Goal: Task Accomplishment & Management: Use online tool/utility

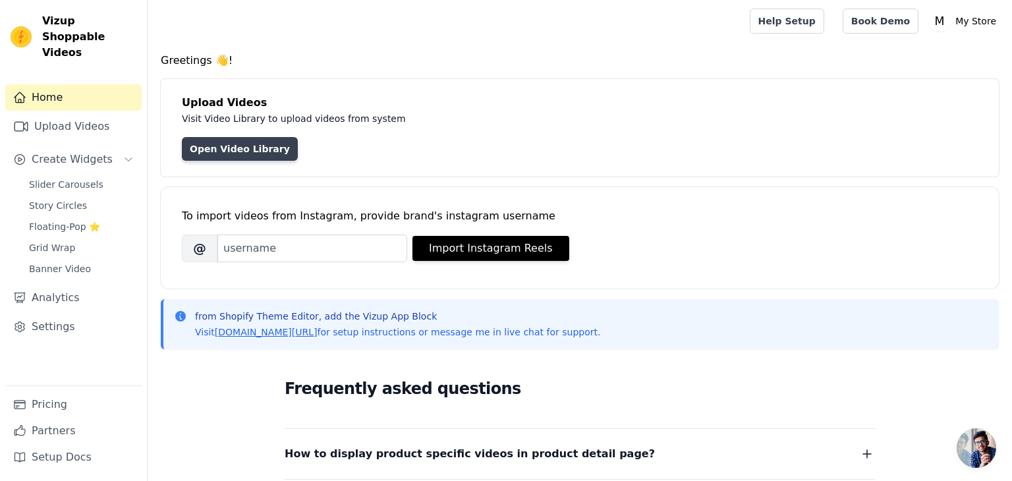
click at [212, 148] on link "Open Video Library" at bounding box center [240, 149] width 116 height 24
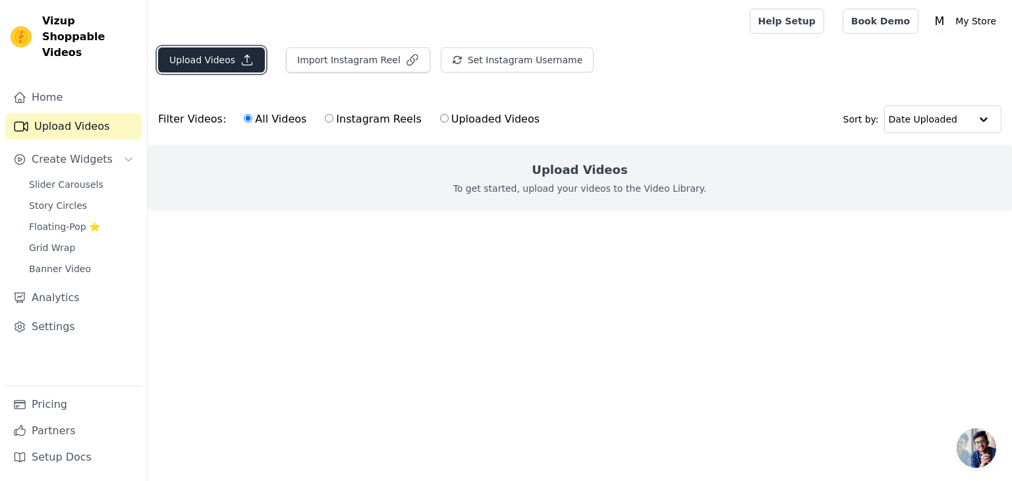
click at [182, 57] on button "Upload Videos" at bounding box center [211, 59] width 107 height 25
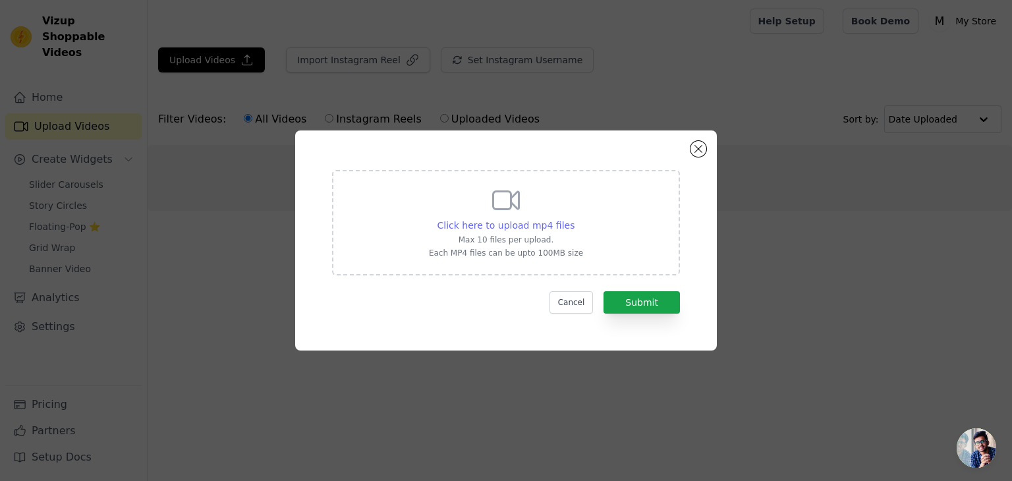
click at [468, 227] on span "Click here to upload mp4 files" at bounding box center [507, 225] width 138 height 11
click at [574, 219] on input "Click here to upload mp4 files Max 10 files per upload. Each MP4 files can be u…" at bounding box center [574, 218] width 1 height 1
type input "C:\fakepath\Residuals (Official Video) by Chris Brown on TIDAL_6181ed7d-3d90-40…"
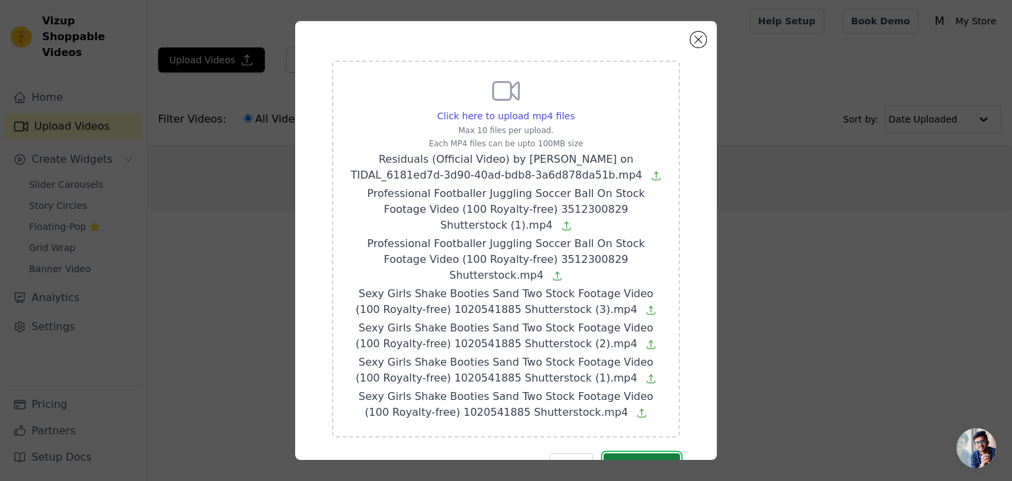
click at [652, 453] on button "Submit" at bounding box center [642, 464] width 76 height 22
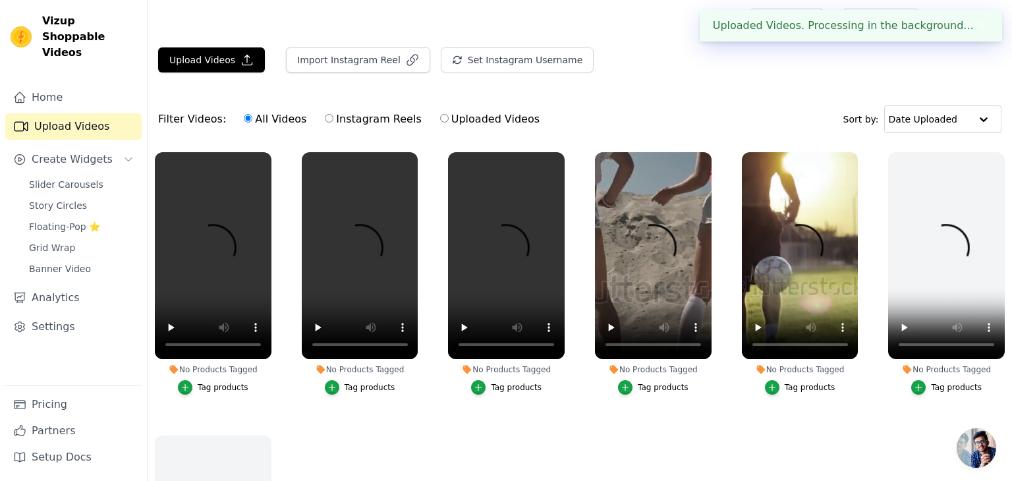
click at [659, 116] on div "Filter Videos: All Videos Instagram Reels Uploaded Videos Sort by: Date Uploaded" at bounding box center [580, 119] width 864 height 51
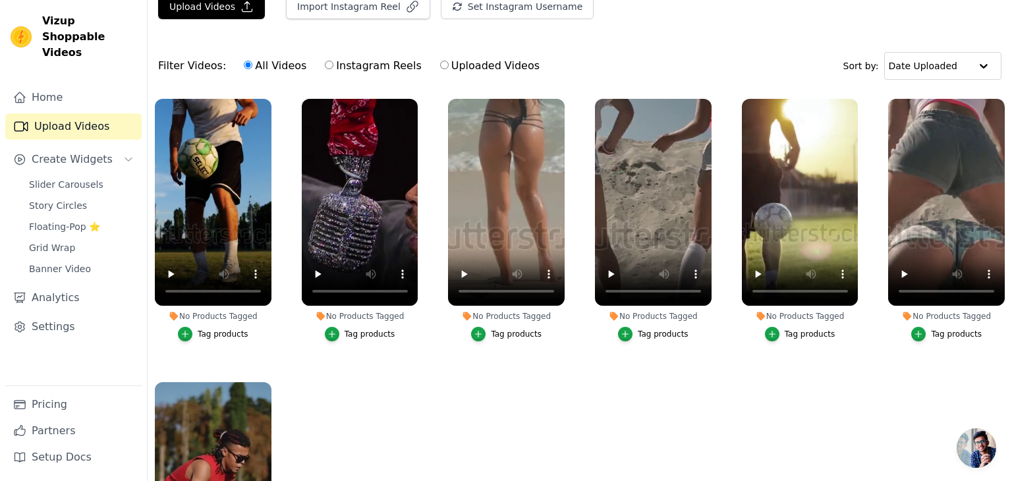
click at [325, 64] on input "Instagram Reels" at bounding box center [329, 65] width 9 height 9
radio input "true"
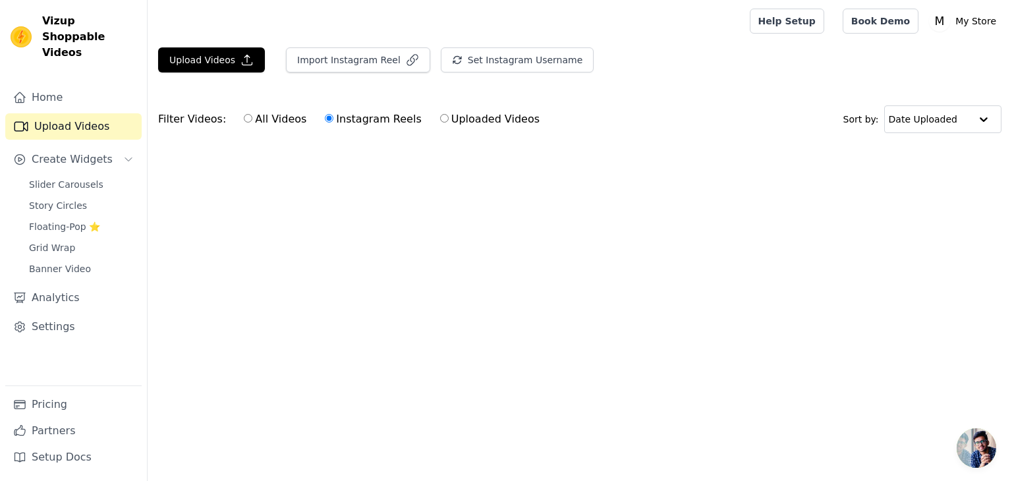
click at [244, 116] on input "All Videos" at bounding box center [248, 118] width 9 height 9
radio input "true"
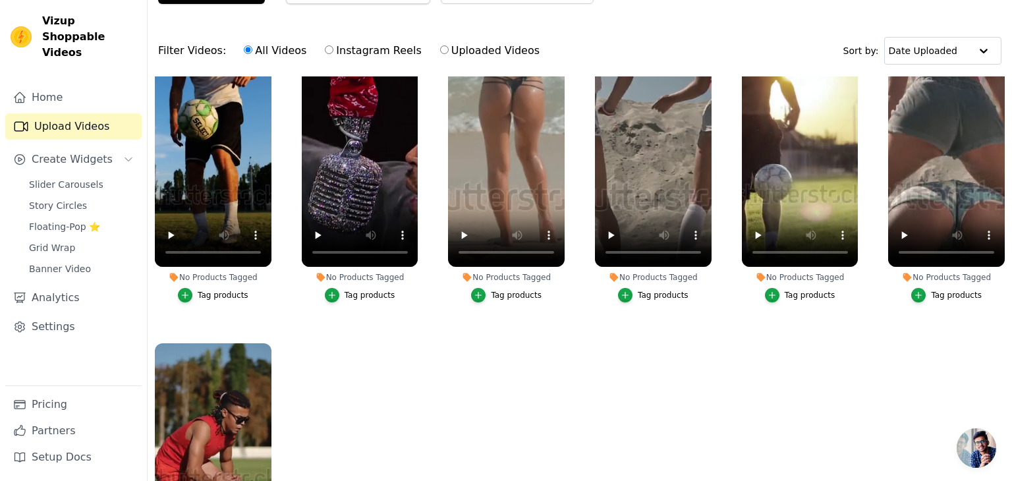
scroll to position [21, 0]
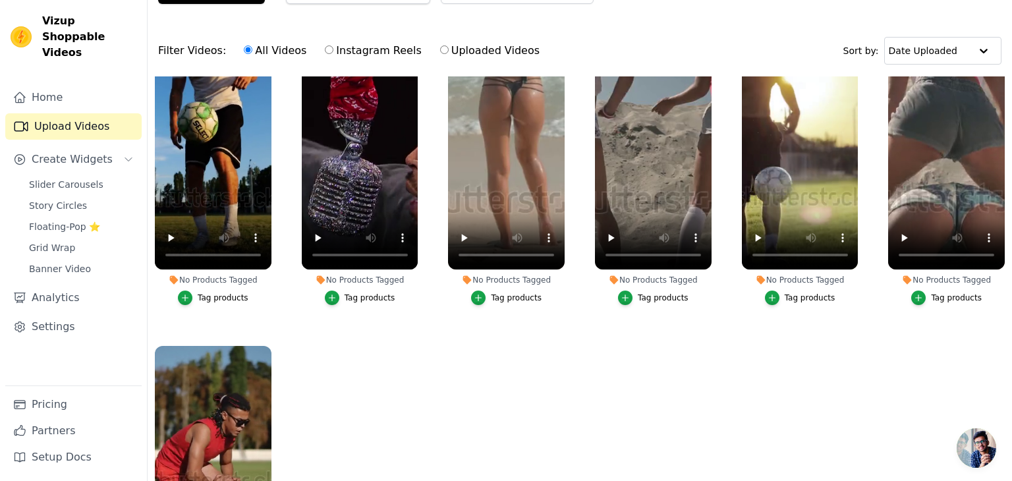
click at [219, 293] on div "Tag products" at bounding box center [223, 298] width 51 height 11
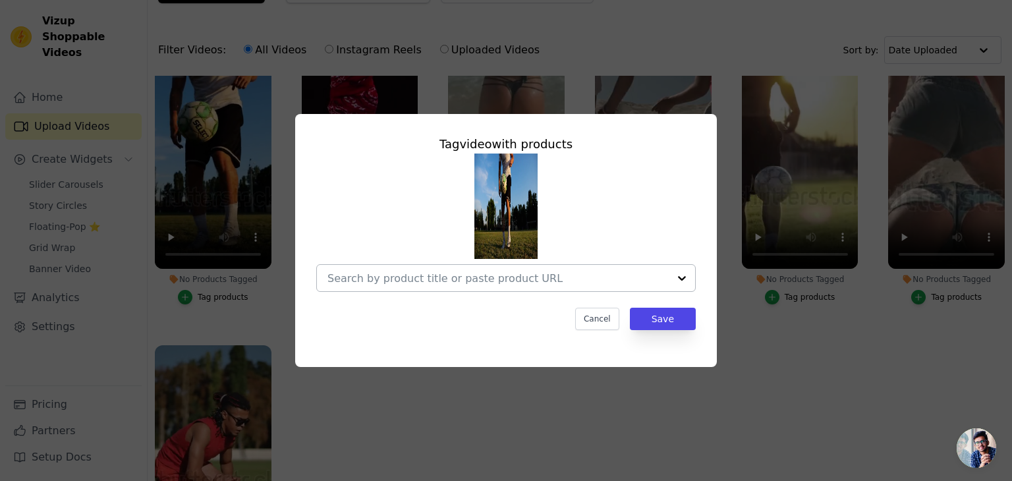
click at [507, 280] on input "No Products Tagged Tag video with products Cancel Save Tag products" at bounding box center [497, 278] width 341 height 13
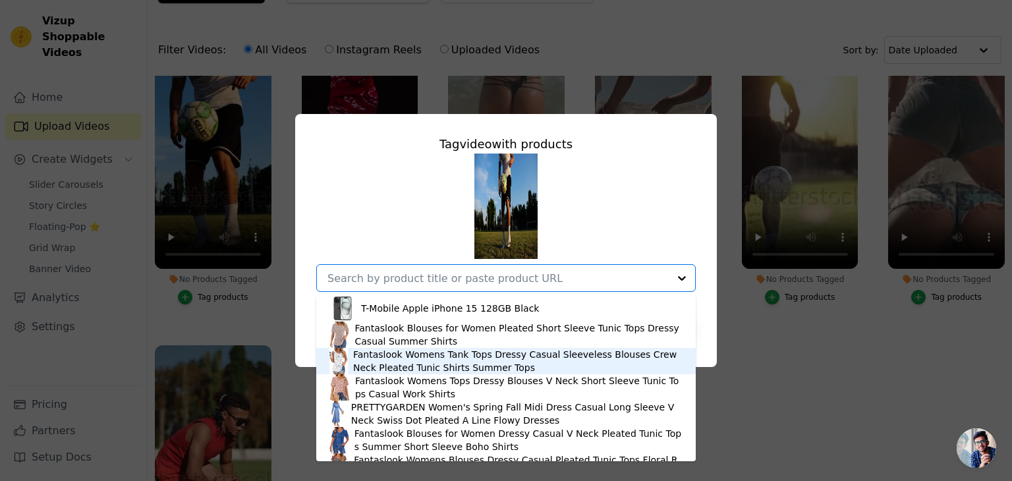
scroll to position [45, 0]
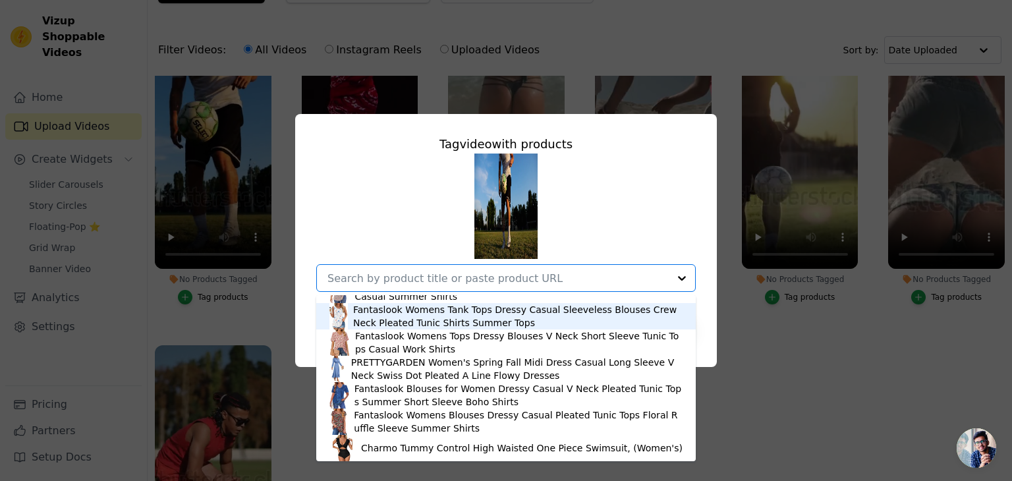
click at [676, 32] on div "Tag video with products T-Mobile Apple iPhone 15 128GB Black Fantaslook Blouses…" at bounding box center [506, 240] width 1012 height 481
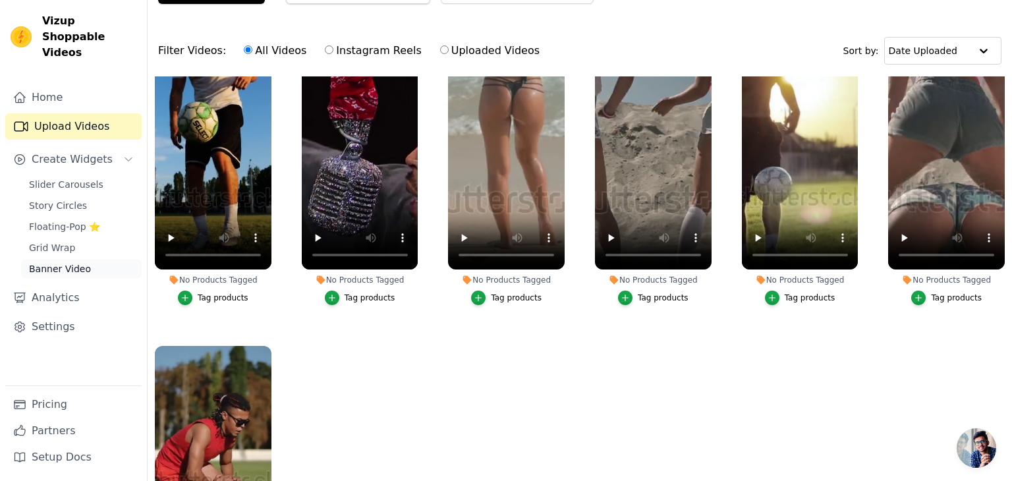
click at [72, 262] on span "Banner Video" at bounding box center [60, 268] width 62 height 13
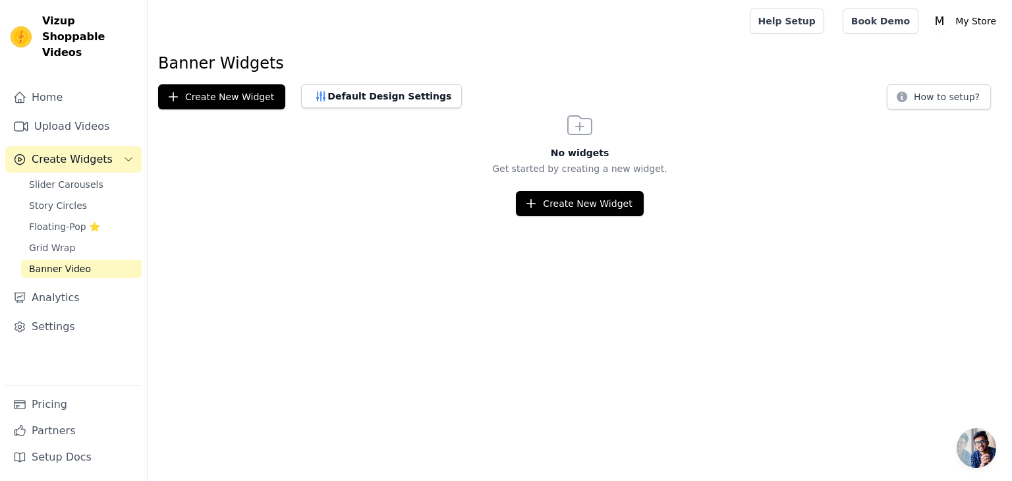
click at [76, 262] on span "Banner Video" at bounding box center [60, 268] width 62 height 13
click at [543, 195] on button "Create New Widget" at bounding box center [579, 203] width 127 height 25
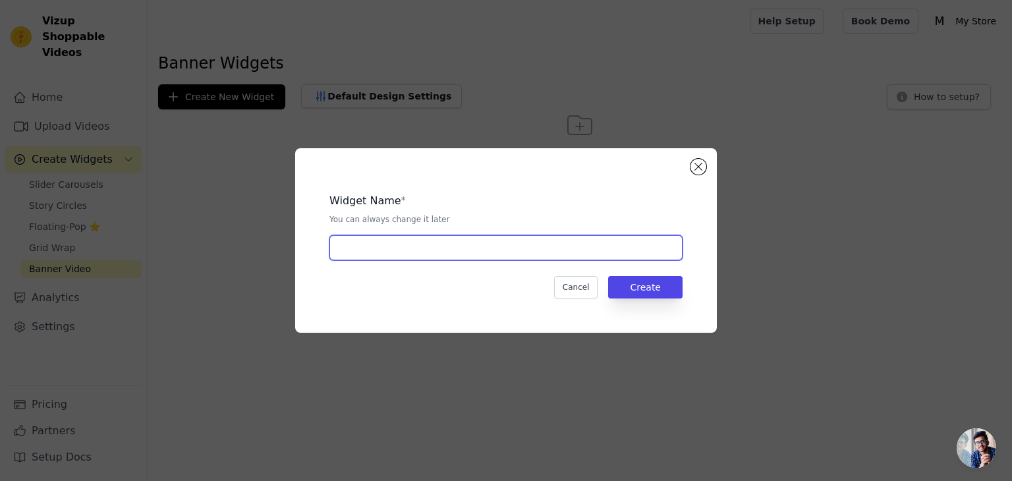
click at [403, 255] on input "text" at bounding box center [505, 247] width 353 height 25
type input "Vnarri Screen"
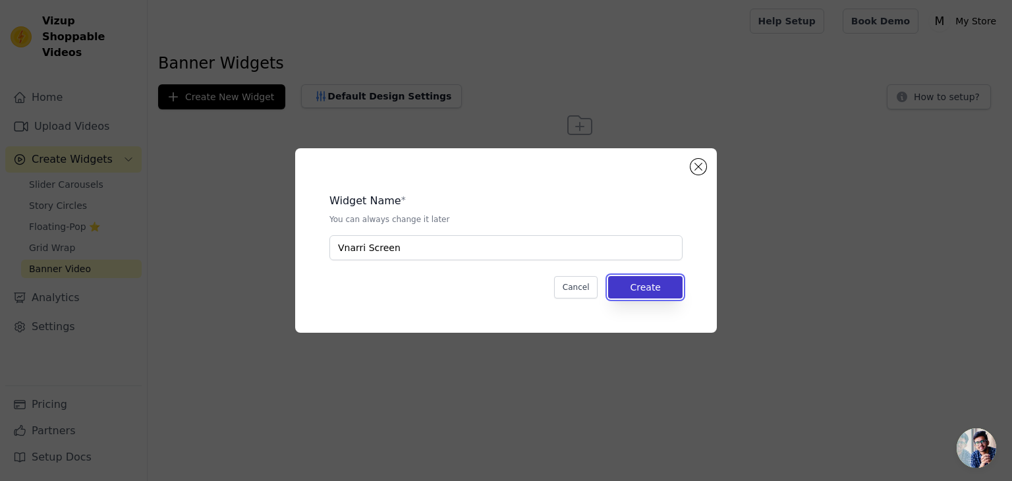
click at [643, 295] on button "Create" at bounding box center [645, 287] width 74 height 22
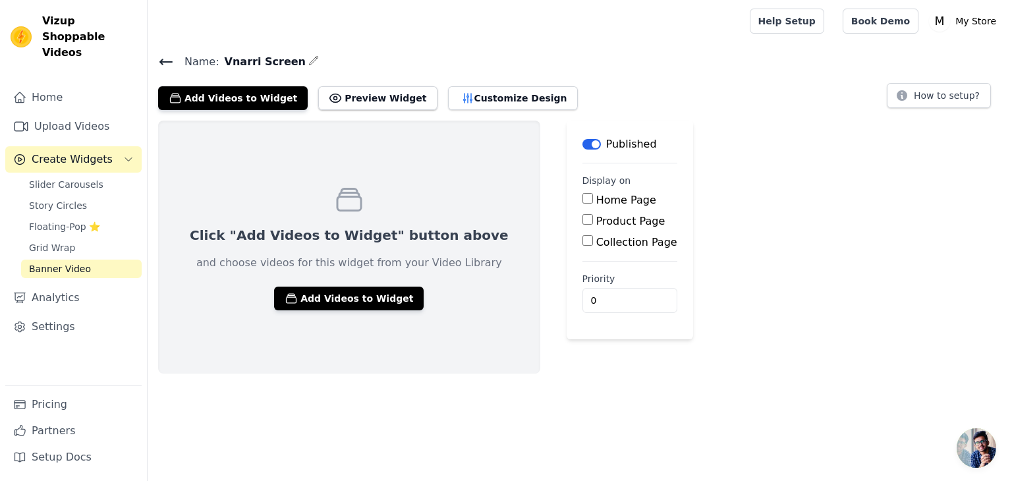
click at [582, 200] on input "Home Page" at bounding box center [587, 198] width 11 height 11
checkbox input "true"
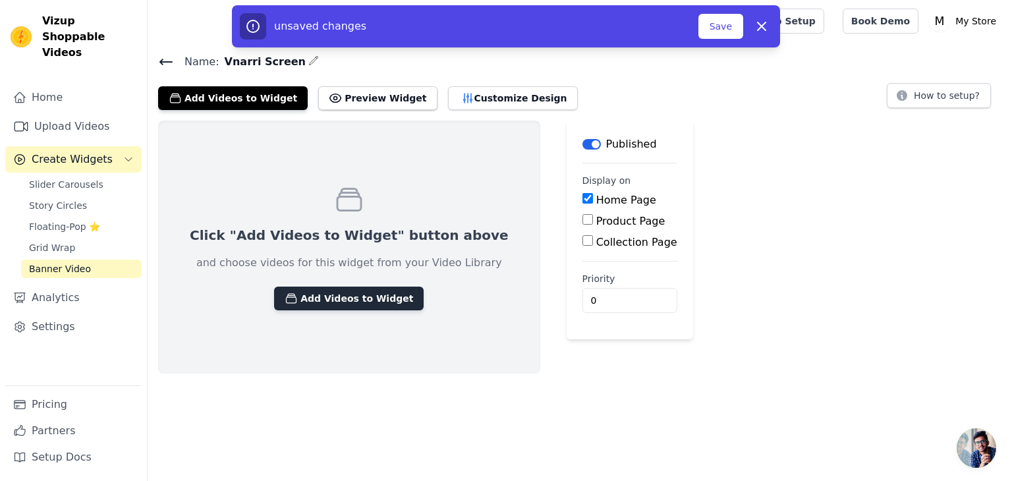
click at [297, 306] on button "Add Videos to Widget" at bounding box center [349, 299] width 150 height 24
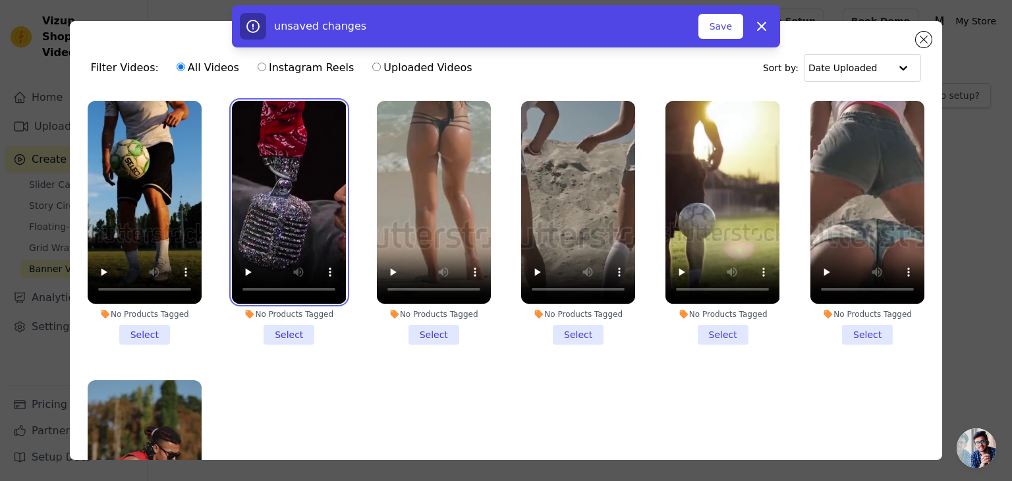
click at [308, 192] on video at bounding box center [289, 202] width 114 height 203
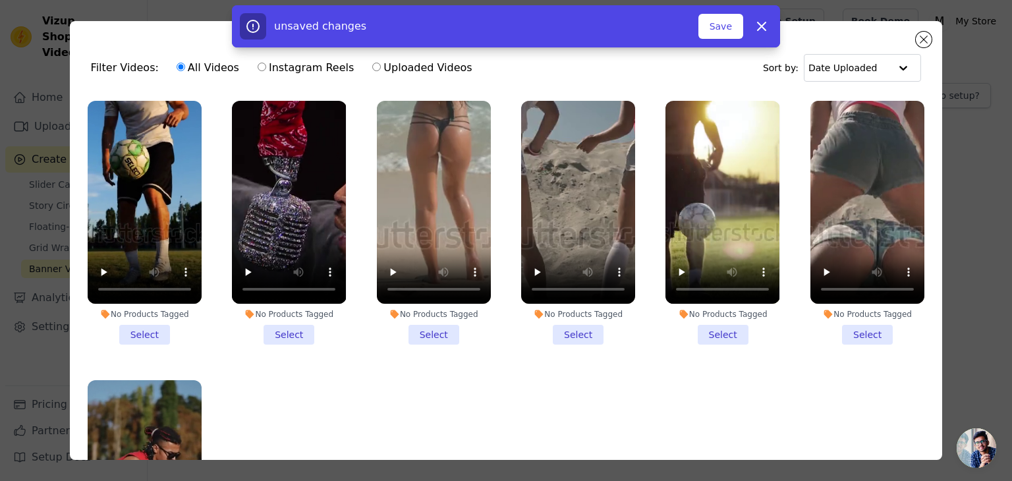
click at [294, 334] on li "No Products Tagged Select" at bounding box center [289, 223] width 114 height 244
click at [0, 0] on input "No Products Tagged Select" at bounding box center [0, 0] width 0 height 0
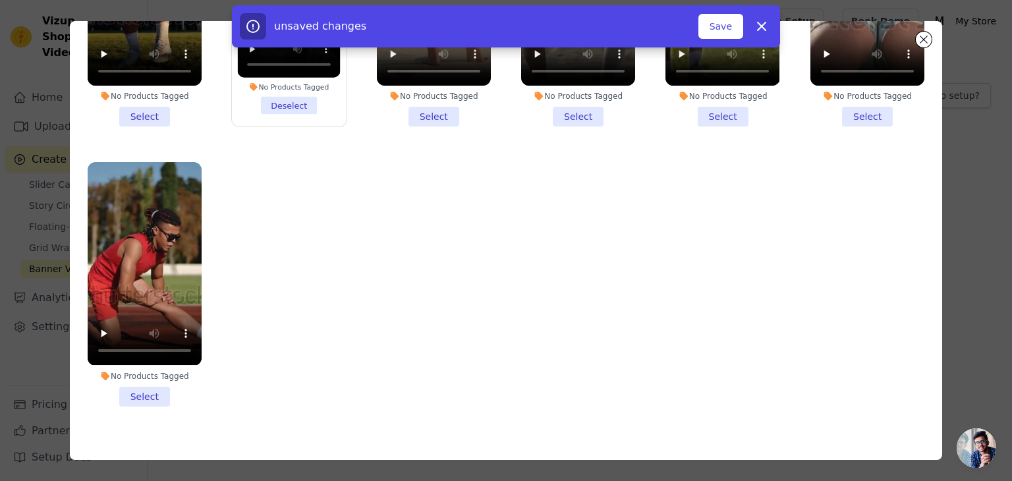
scroll to position [114, 0]
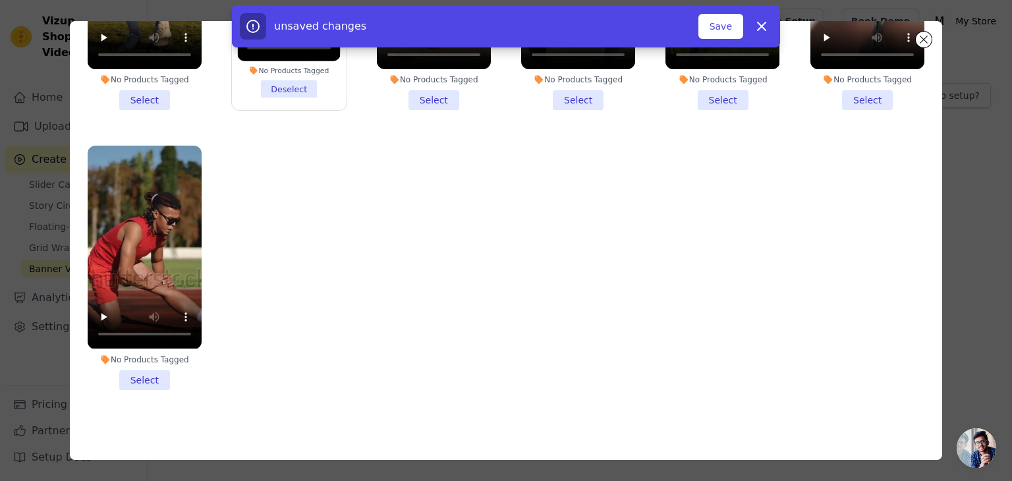
click at [150, 379] on li "No Products Tagged Select" at bounding box center [145, 268] width 114 height 244
click at [0, 0] on input "No Products Tagged Select" at bounding box center [0, 0] width 0 height 0
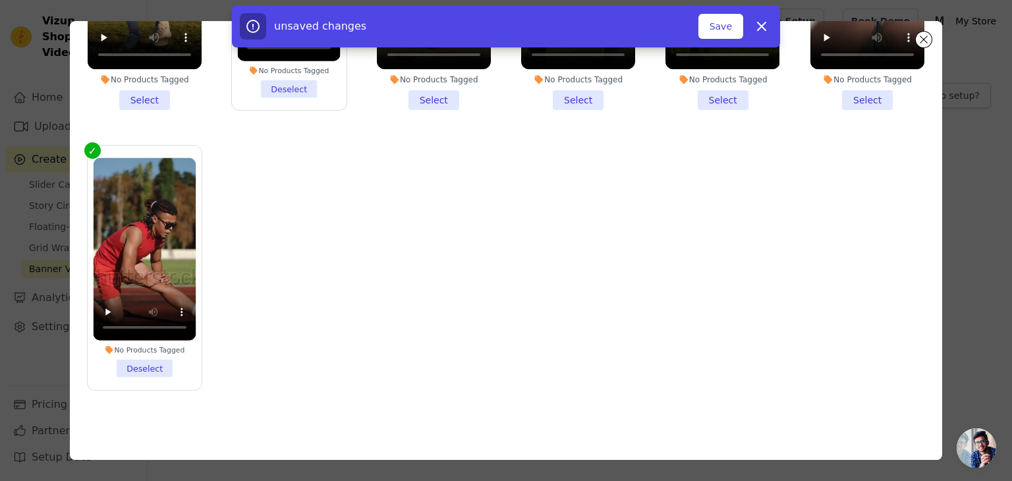
scroll to position [0, 0]
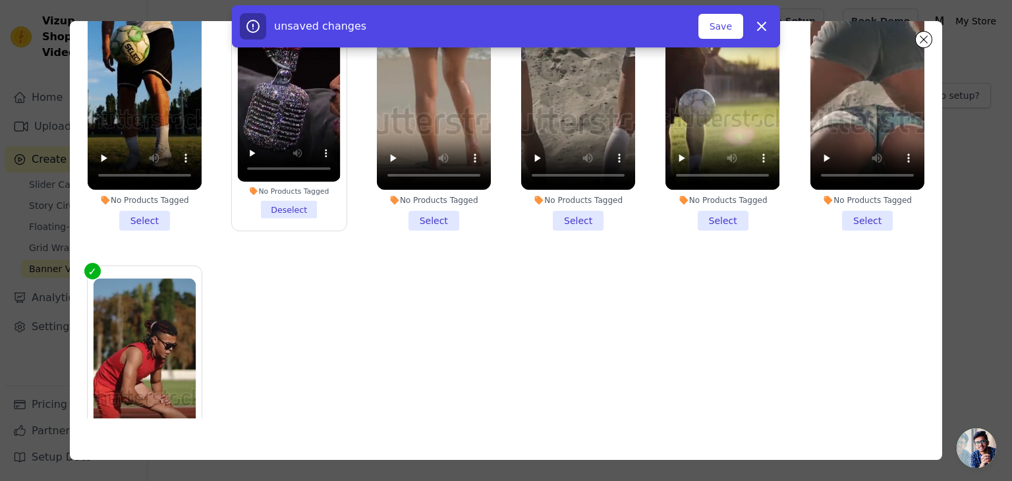
click at [420, 225] on li "No Products Tagged Select" at bounding box center [434, 109] width 114 height 244
click at [0, 0] on input "No Products Tagged Select" at bounding box center [0, 0] width 0 height 0
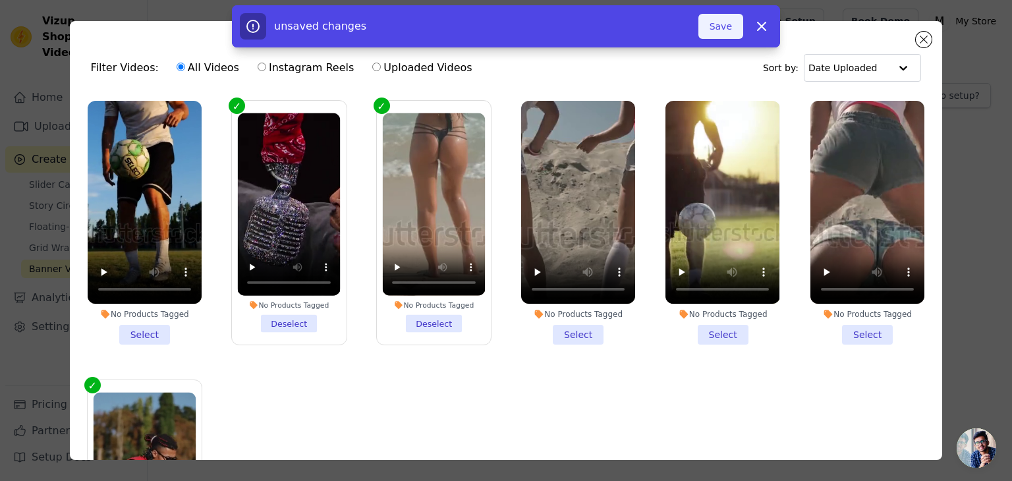
click at [720, 21] on button "Save" at bounding box center [720, 26] width 45 height 25
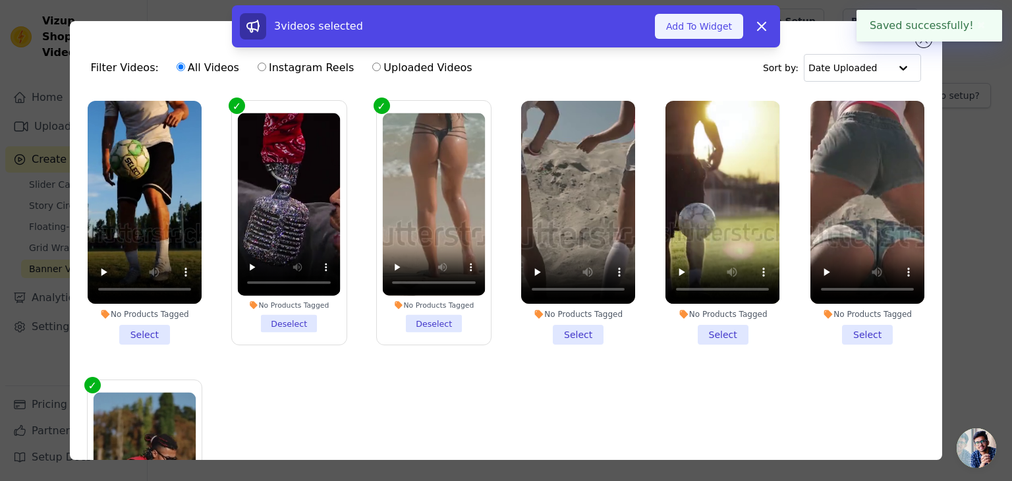
click at [718, 29] on button "Add To Widget" at bounding box center [699, 26] width 88 height 25
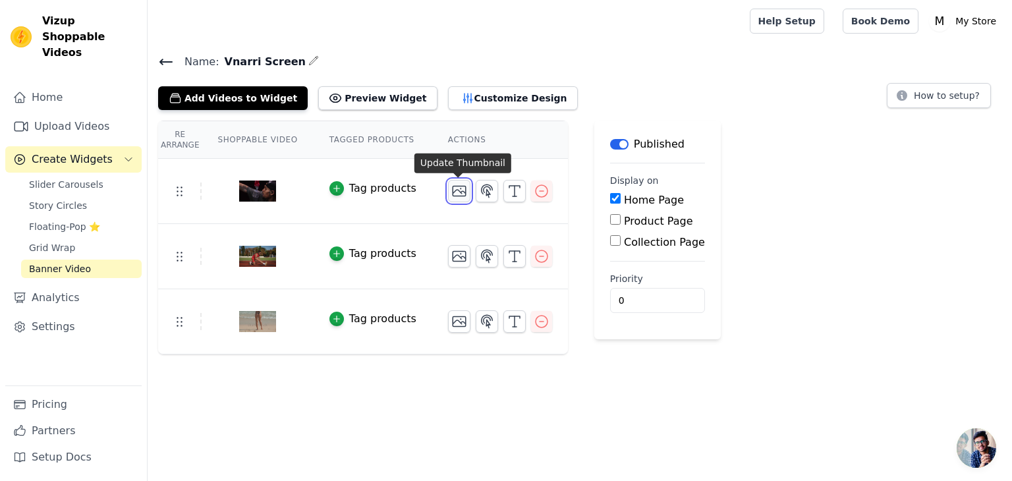
click at [462, 194] on icon "button" at bounding box center [459, 191] width 16 height 16
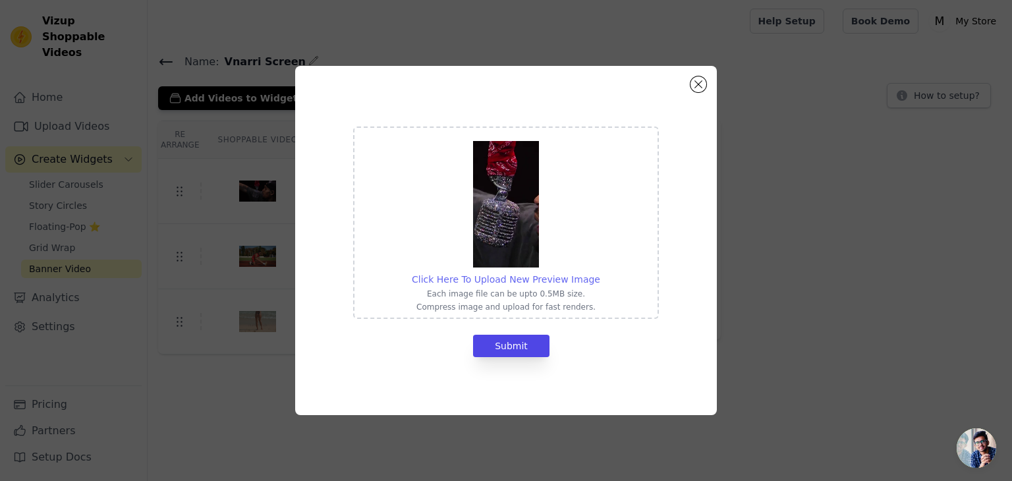
click at [482, 278] on span "Click Here To Upload New Preview Image" at bounding box center [506, 279] width 188 height 11
click at [600, 273] on input "Click Here To Upload New Preview Image Each image file can be upto 0.5MB size. …" at bounding box center [600, 272] width 1 height 1
type input "C:\fakepath\Hair (8).png"
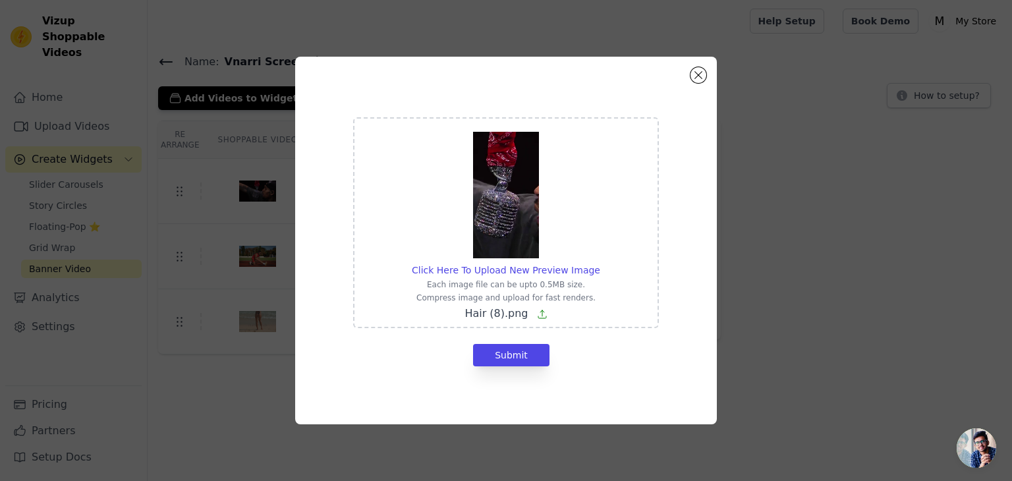
click at [496, 228] on img at bounding box center [506, 195] width 66 height 127
click at [600, 263] on input "Click Here To Upload New Preview Image Each image file can be upto 0.5MB size. …" at bounding box center [600, 263] width 1 height 1
click at [521, 356] on button "Submit" at bounding box center [511, 355] width 76 height 22
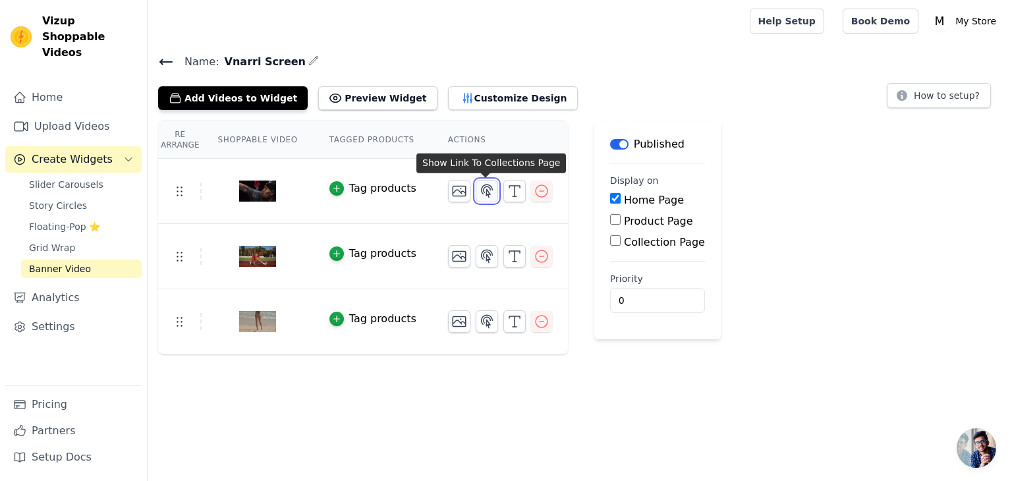
click at [482, 190] on icon "button" at bounding box center [487, 191] width 16 height 16
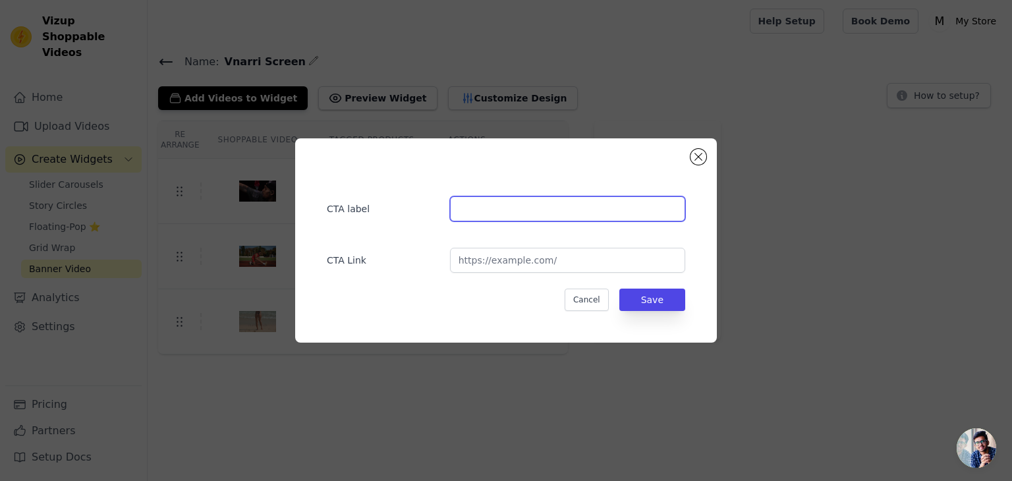
click at [534, 215] on input "text" at bounding box center [567, 208] width 235 height 25
type input "[PERSON_NAME]"
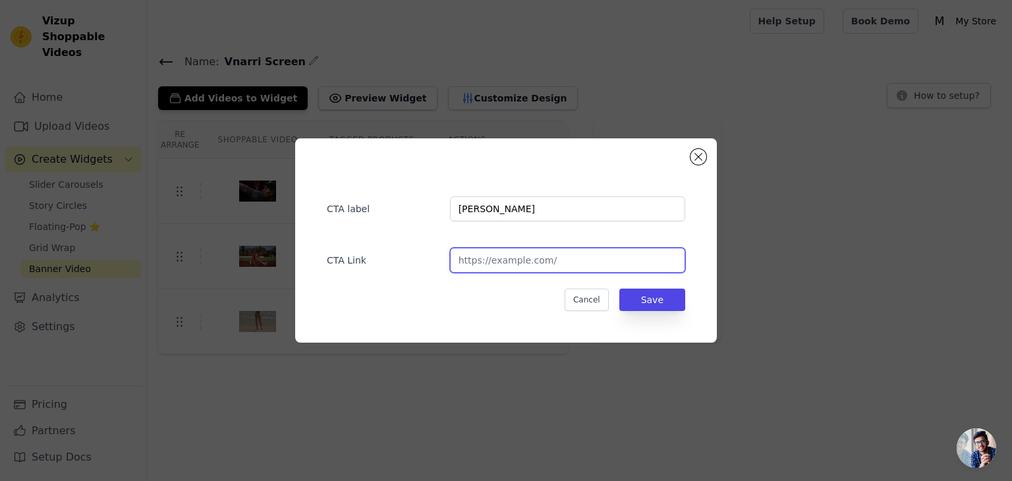
click at [561, 260] on input "url" at bounding box center [567, 260] width 235 height 25
click at [625, 261] on input "url" at bounding box center [567, 260] width 235 height 25
paste input "[URL][DOMAIN_NAME]"
type input "[URL][DOMAIN_NAME]"
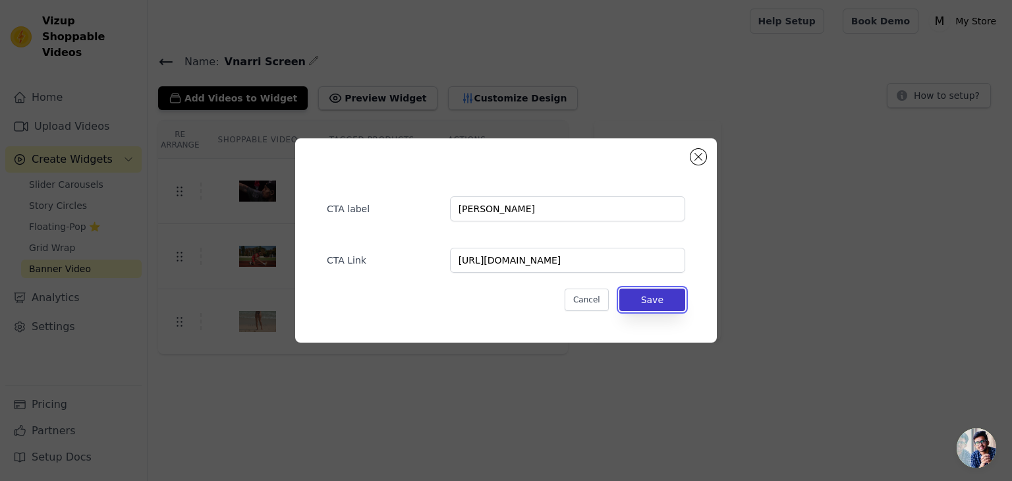
click at [663, 306] on button "Save" at bounding box center [652, 300] width 66 height 22
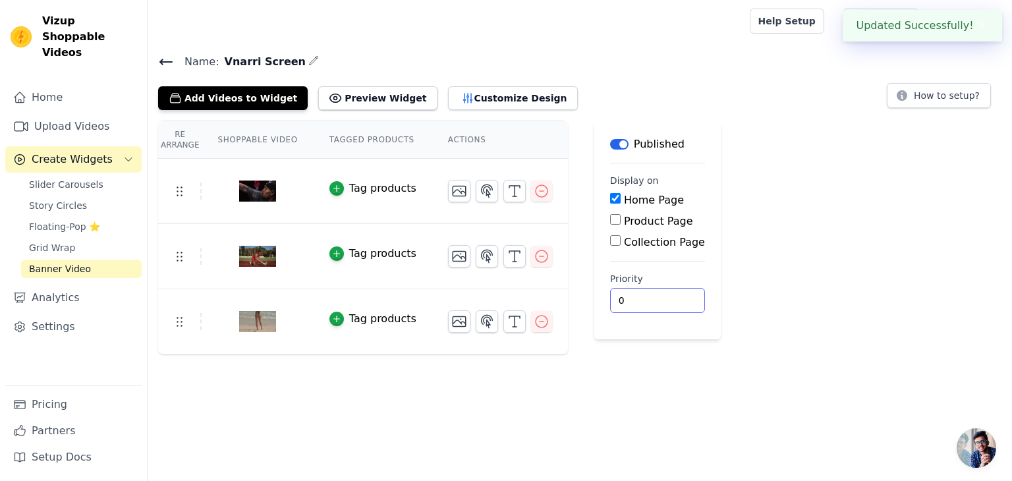
click at [667, 298] on input "0" at bounding box center [657, 300] width 95 height 25
click at [886, 348] on div "Re Arrange Shoppable Video Tagged Products Actions Tag products Tag products Ta…" at bounding box center [580, 238] width 864 height 234
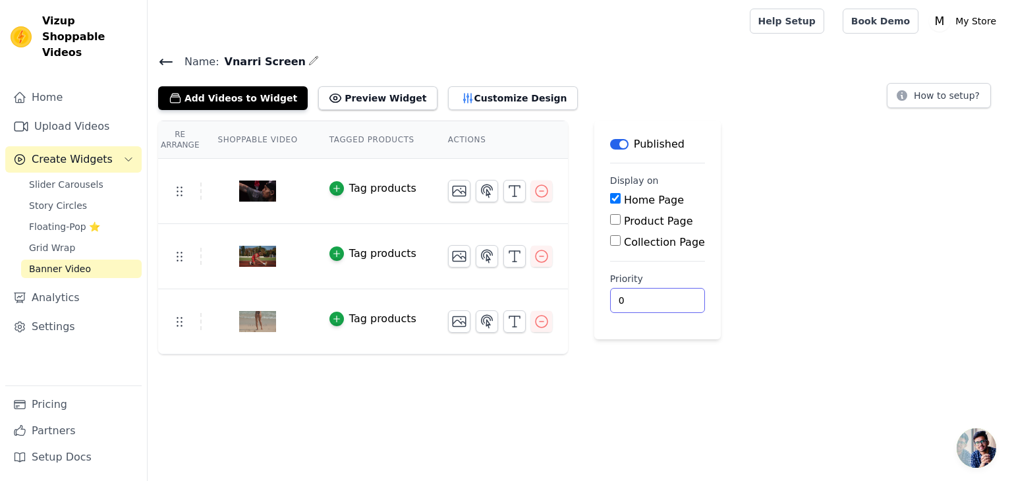
click at [656, 306] on input "0" at bounding box center [657, 300] width 95 height 25
click at [673, 297] on input "1" at bounding box center [657, 300] width 95 height 25
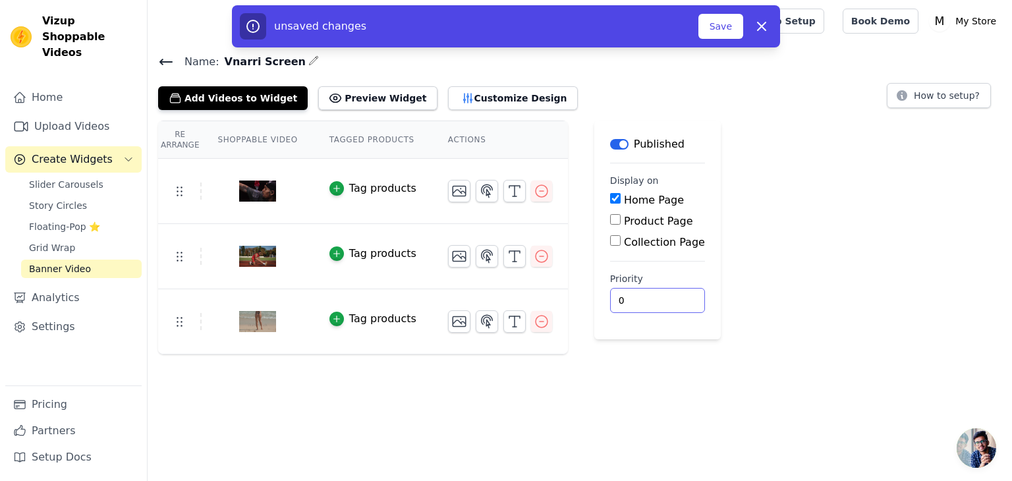
click at [672, 302] on input "0" at bounding box center [657, 300] width 95 height 25
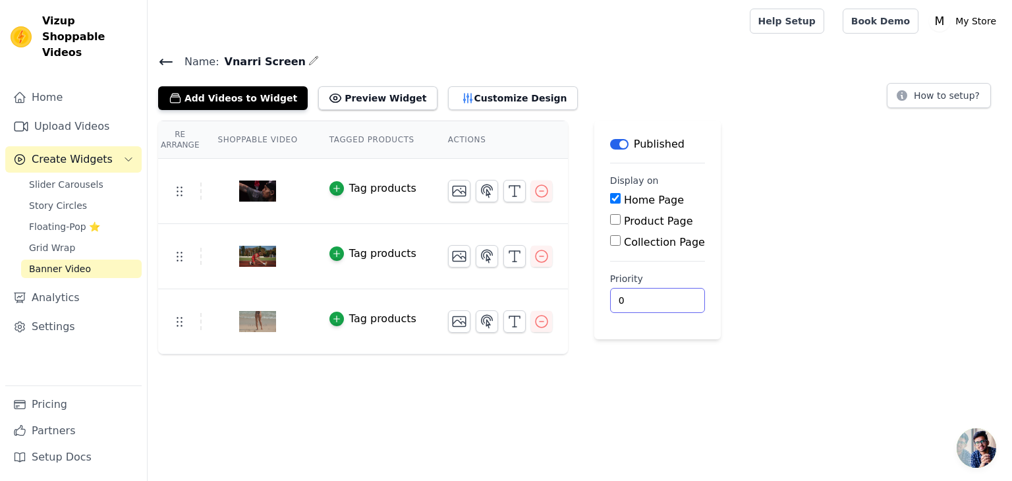
type input "1"
click at [672, 298] on input "1" at bounding box center [657, 300] width 95 height 25
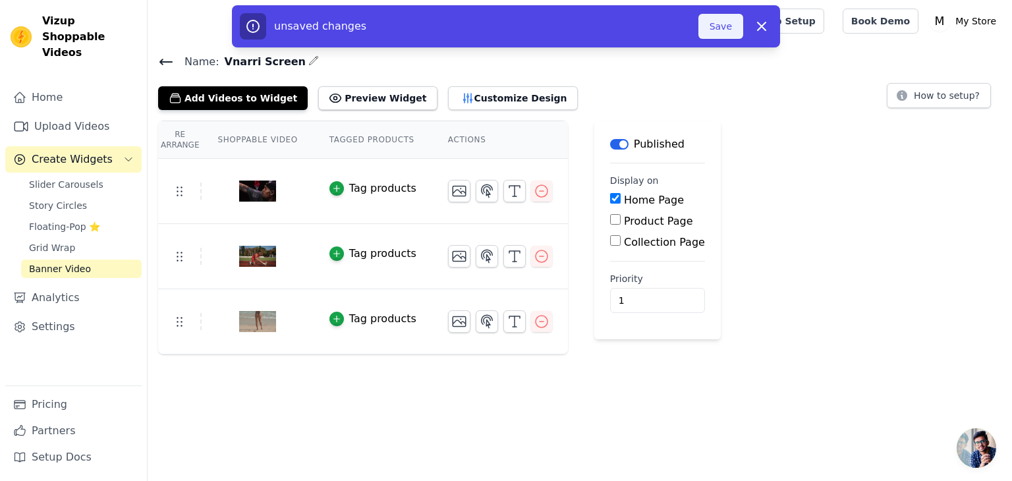
click at [723, 29] on button "Save" at bounding box center [720, 26] width 45 height 25
click at [723, 28] on button "Save" at bounding box center [720, 26] width 45 height 25
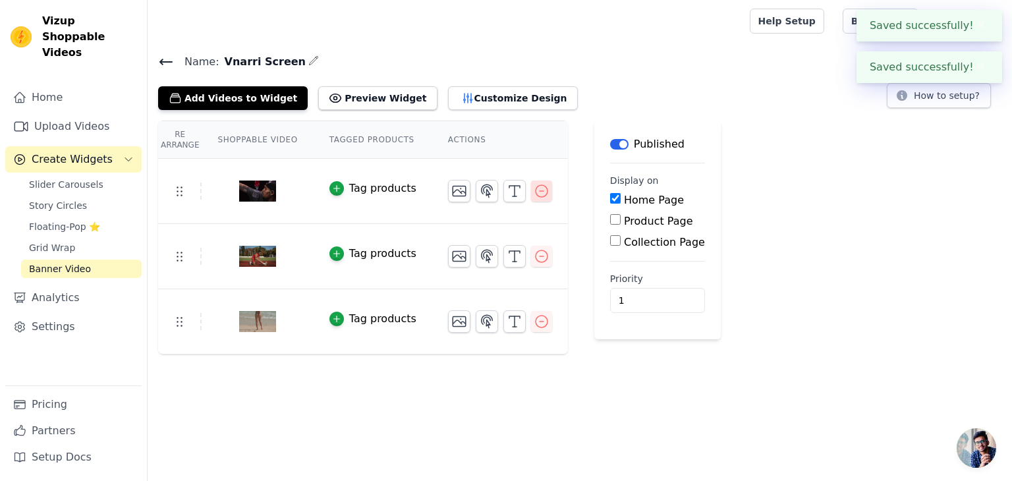
click at [534, 194] on icon "button" at bounding box center [542, 191] width 16 height 16
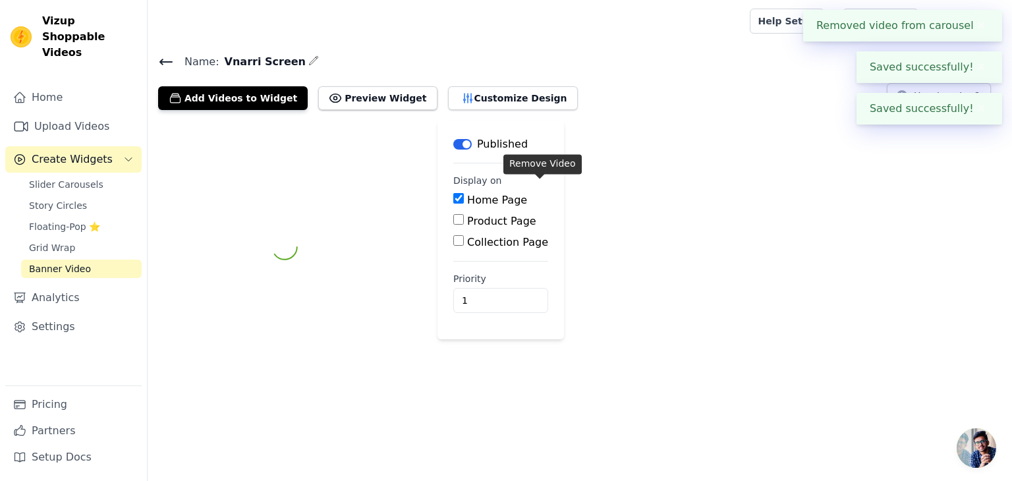
click at [517, 195] on label "Home Page" at bounding box center [497, 200] width 60 height 13
click at [464, 195] on input "Home Page" at bounding box center [458, 198] width 11 height 11
checkbox input "false"
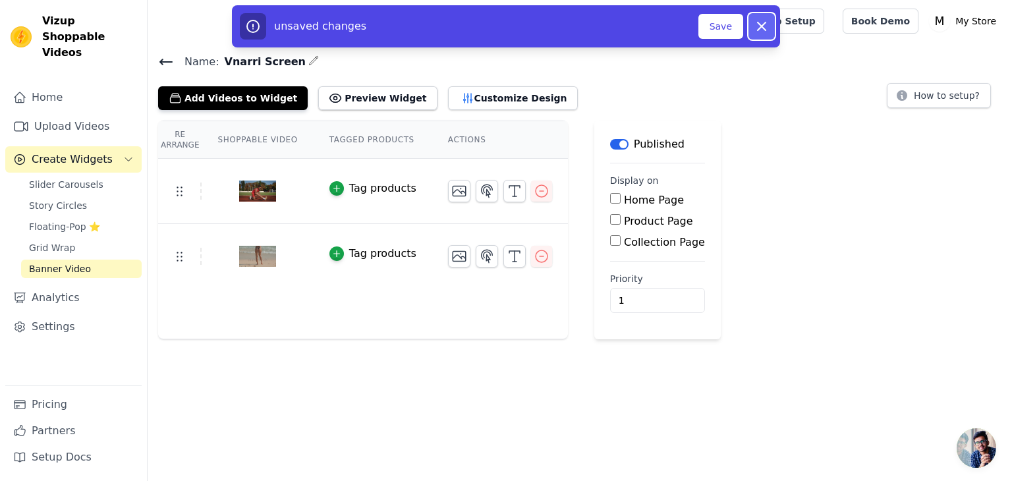
click at [771, 28] on button "Dismiss" at bounding box center [762, 26] width 26 height 26
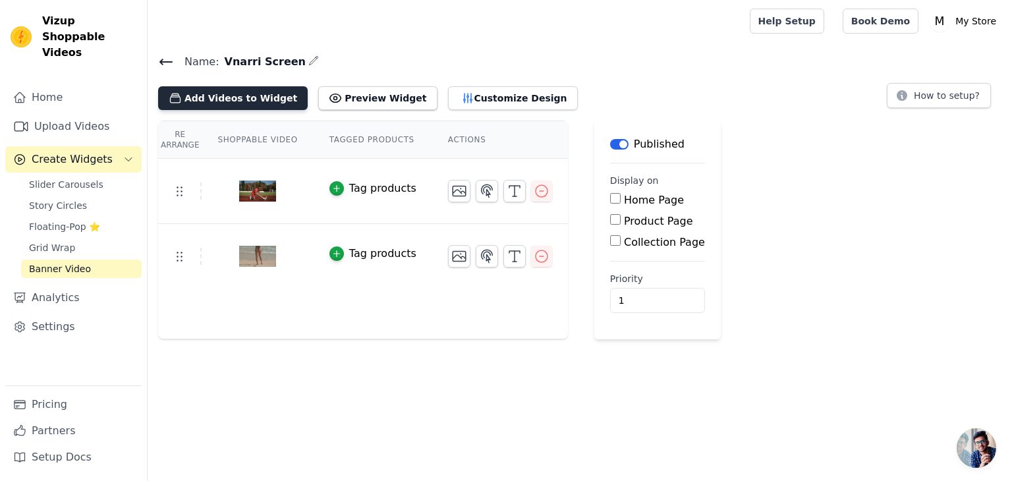
click at [250, 91] on button "Add Videos to Widget" at bounding box center [233, 98] width 150 height 24
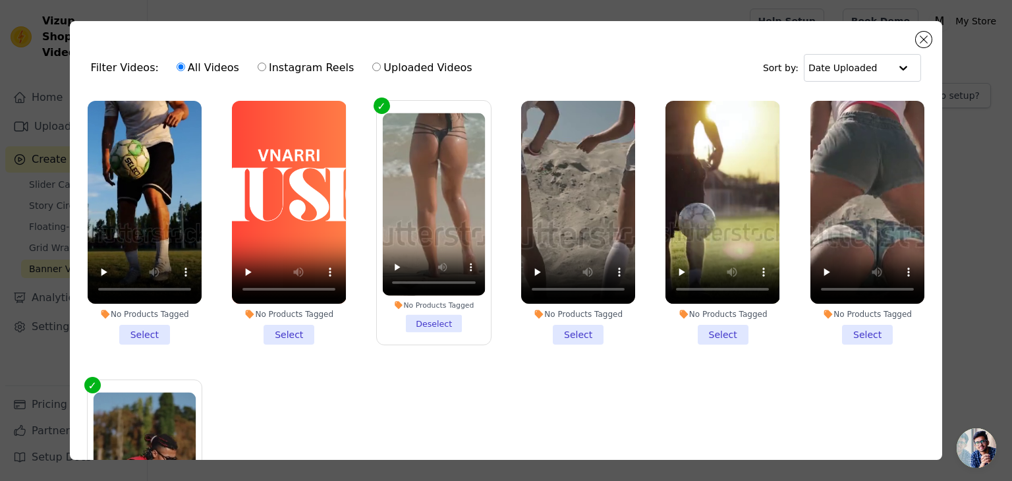
click at [289, 337] on li "No Products Tagged Select" at bounding box center [289, 223] width 114 height 244
click at [0, 0] on input "No Products Tagged Select" at bounding box center [0, 0] width 0 height 0
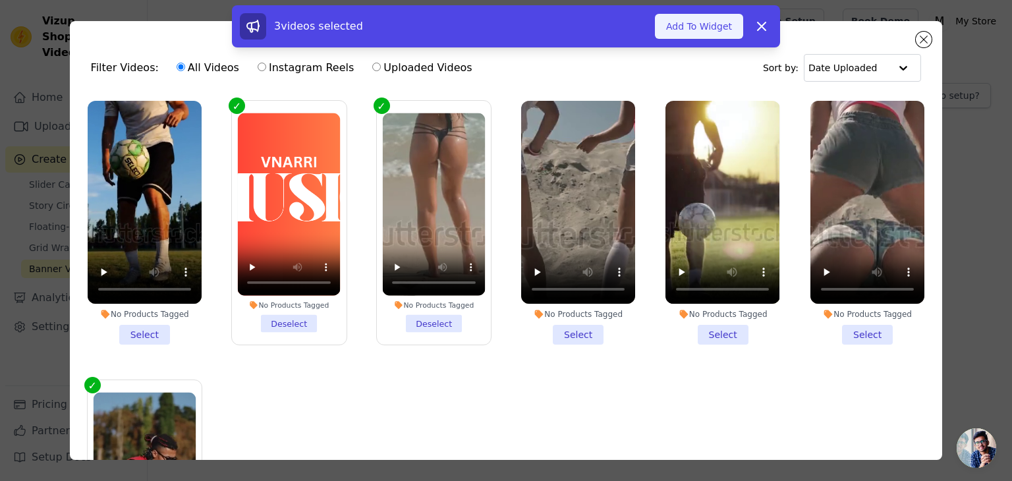
click at [689, 18] on button "Add To Widget" at bounding box center [699, 26] width 88 height 25
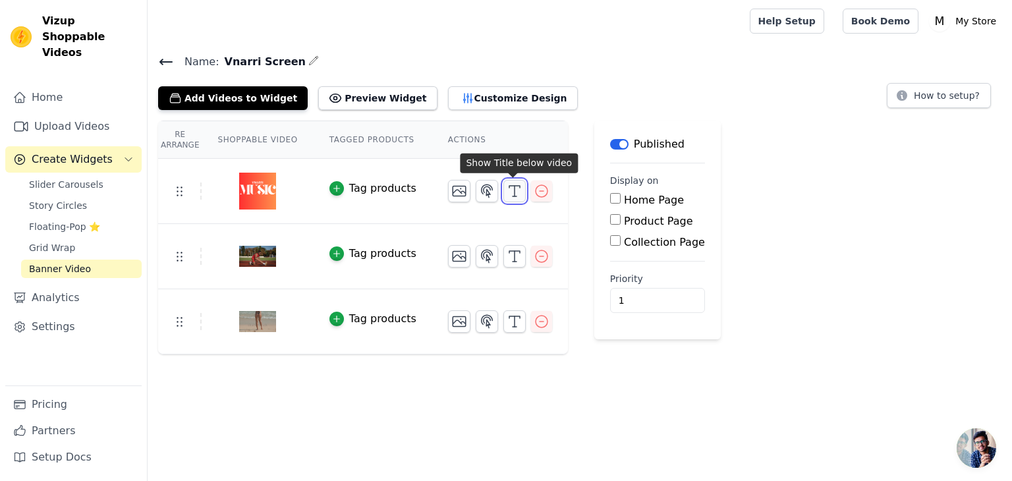
click at [509, 194] on icon "button" at bounding box center [515, 191] width 16 height 16
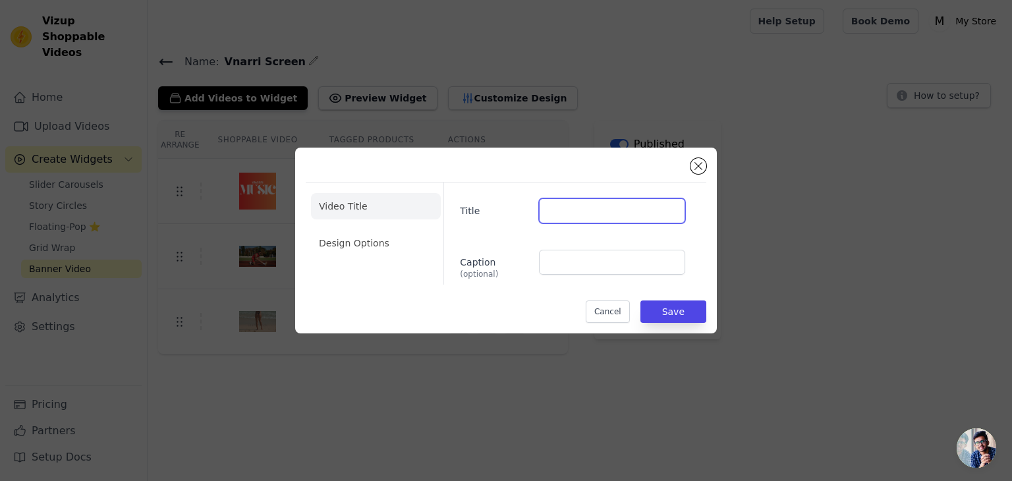
click at [559, 203] on input "Title" at bounding box center [612, 210] width 146 height 25
click at [692, 173] on div "Video Title Design Options Title Caption (optional) Cancel Save" at bounding box center [506, 240] width 401 height 165
click at [696, 170] on button "Close modal" at bounding box center [699, 166] width 16 height 16
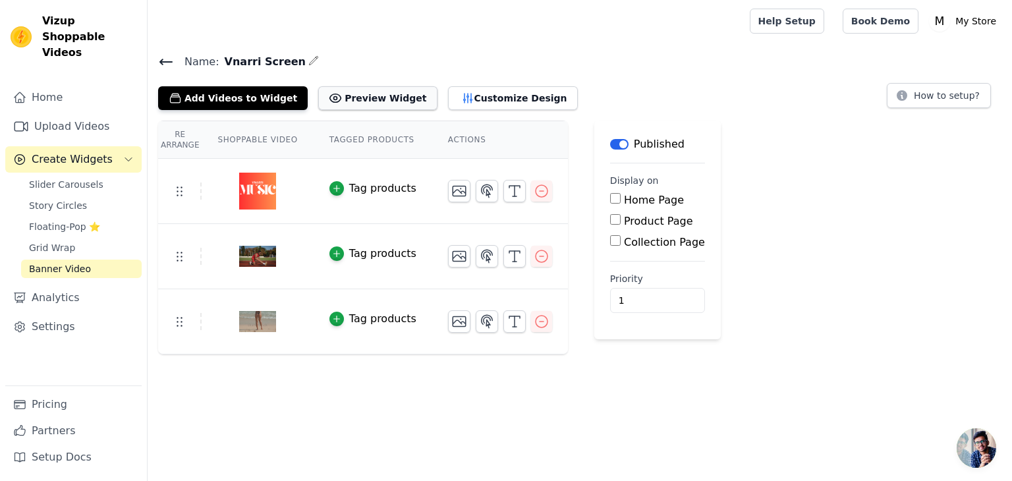
click at [325, 96] on button "Preview Widget" at bounding box center [377, 98] width 119 height 24
click at [475, 97] on button "Customize Design" at bounding box center [513, 98] width 130 height 24
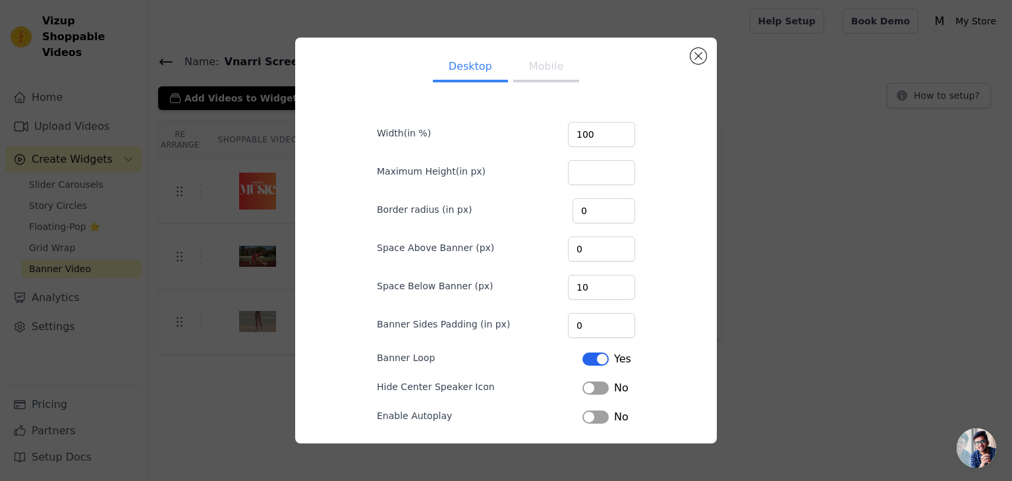
click at [538, 69] on button "Mobile" at bounding box center [546, 67] width 66 height 29
click at [471, 65] on button "Desktop" at bounding box center [470, 67] width 75 height 29
click at [698, 56] on button "Close modal" at bounding box center [699, 56] width 16 height 16
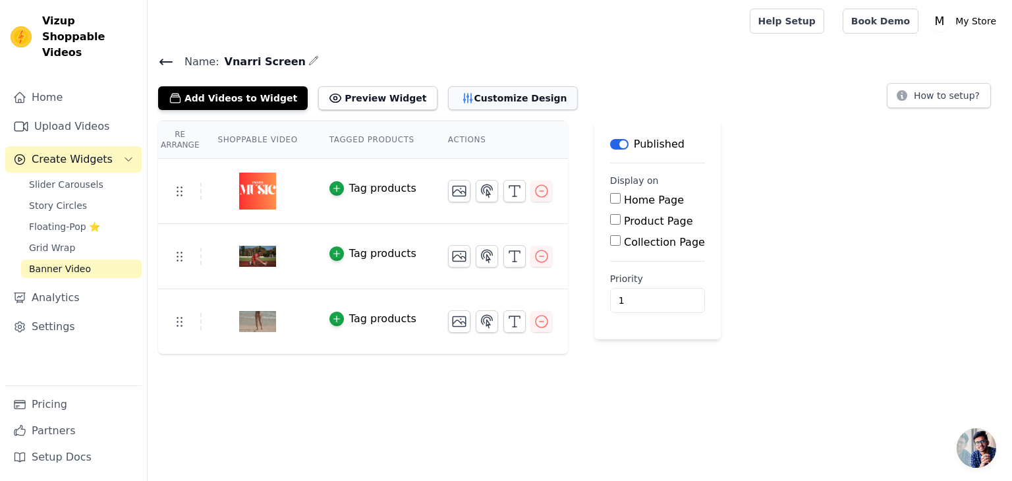
click at [462, 104] on button "Customize Design" at bounding box center [513, 98] width 130 height 24
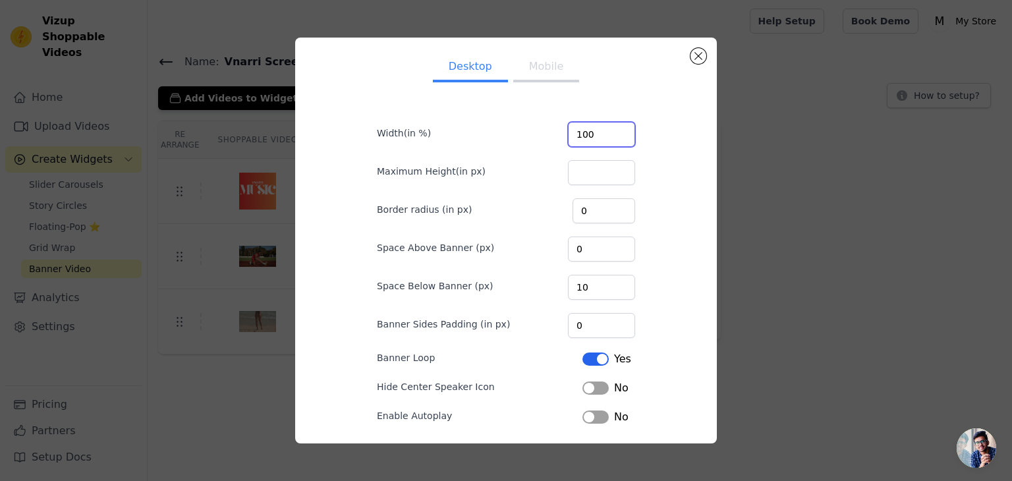
click at [607, 130] on input "100" at bounding box center [601, 134] width 67 height 25
click at [594, 385] on button "Label" at bounding box center [595, 387] width 26 height 13
click at [596, 418] on button "Label" at bounding box center [595, 416] width 26 height 13
click at [597, 380] on div "Yes" at bounding box center [606, 388] width 49 height 16
click at [597, 387] on button "Label" at bounding box center [595, 387] width 26 height 13
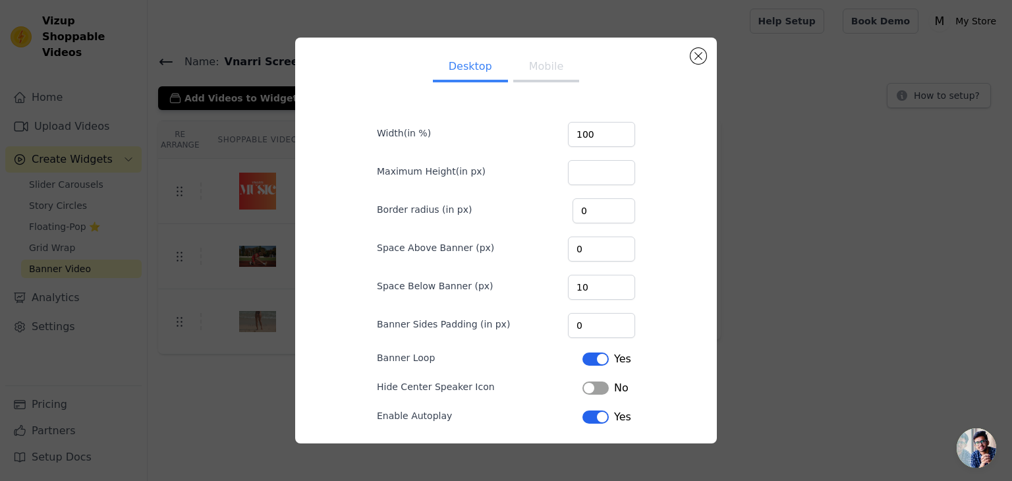
click at [546, 63] on button "Mobile" at bounding box center [546, 67] width 66 height 29
click at [622, 130] on input "101" at bounding box center [601, 134] width 67 height 25
click at [622, 130] on input "102" at bounding box center [601, 134] width 67 height 25
click at [622, 130] on input "103" at bounding box center [601, 134] width 67 height 25
click at [622, 130] on input "104" at bounding box center [601, 134] width 67 height 25
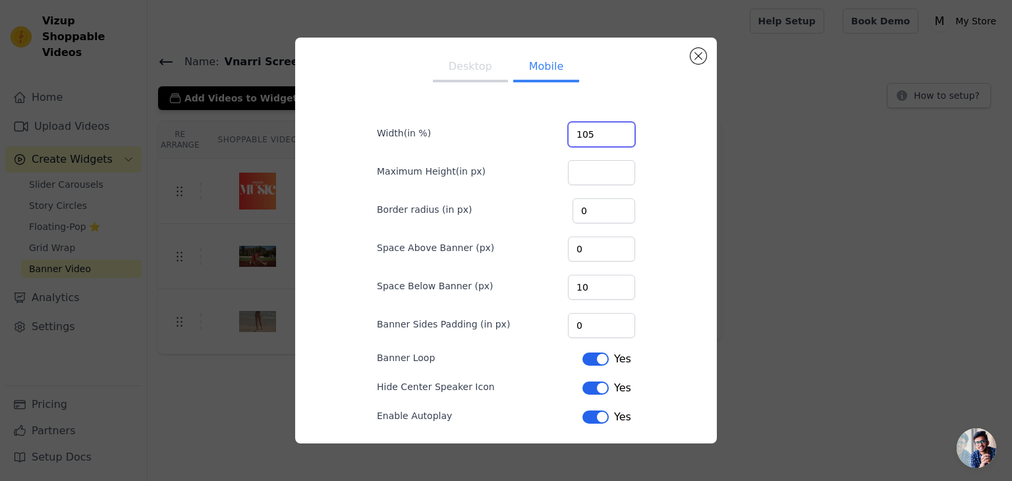
click at [622, 130] on input "105" at bounding box center [601, 134] width 67 height 25
click at [622, 130] on input "106" at bounding box center [601, 134] width 67 height 25
click at [622, 130] on input "107" at bounding box center [601, 134] width 67 height 25
click at [622, 130] on input "108" at bounding box center [601, 134] width 67 height 25
click at [622, 130] on input "109" at bounding box center [601, 134] width 67 height 25
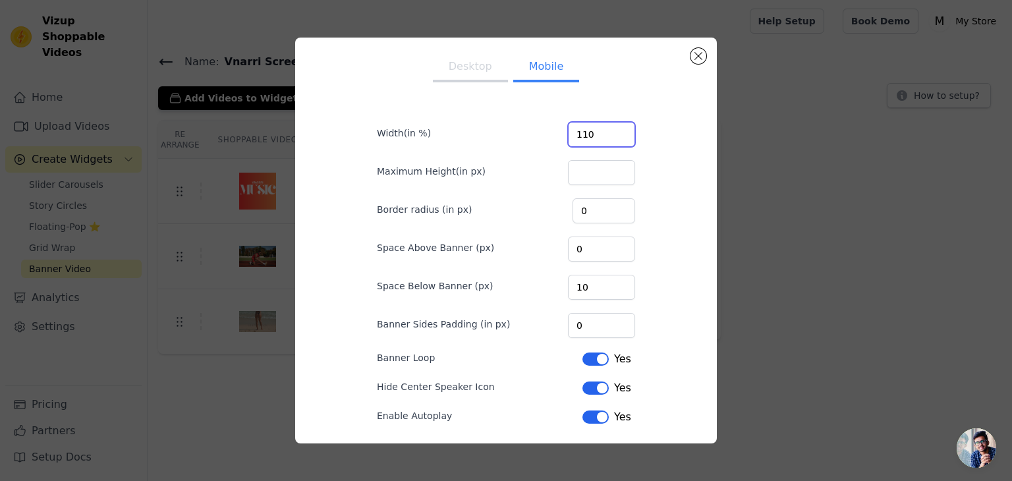
click at [622, 130] on input "110" at bounding box center [601, 134] width 67 height 25
click at [622, 130] on input "111" at bounding box center [601, 134] width 67 height 25
click at [622, 130] on input "112" at bounding box center [601, 134] width 67 height 25
click at [622, 130] on input "113" at bounding box center [601, 134] width 67 height 25
click at [622, 130] on input "114" at bounding box center [601, 134] width 67 height 25
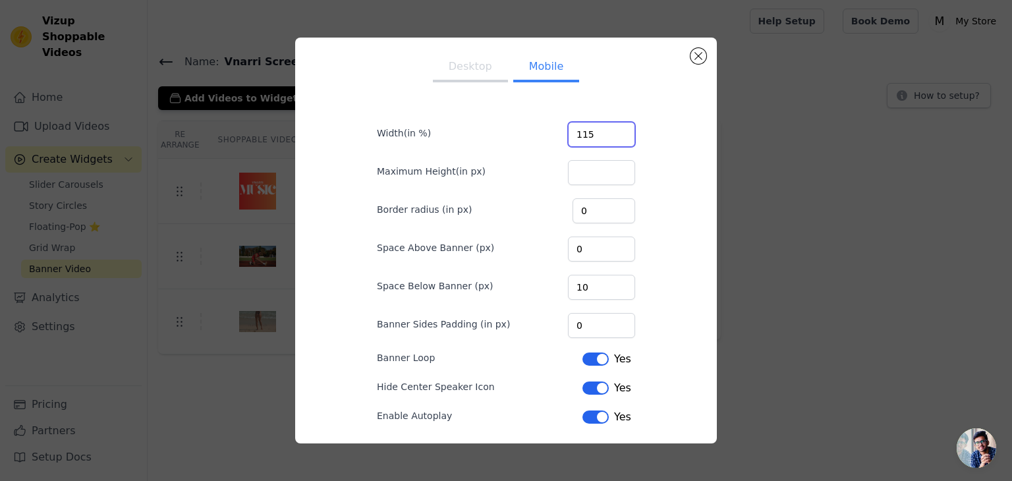
click at [622, 130] on input "115" at bounding box center [601, 134] width 67 height 25
click at [622, 130] on input "116" at bounding box center [601, 134] width 67 height 25
click at [622, 130] on input "117" at bounding box center [601, 134] width 67 height 25
click at [622, 130] on input "118" at bounding box center [601, 134] width 67 height 25
click at [622, 130] on input "119" at bounding box center [601, 134] width 67 height 25
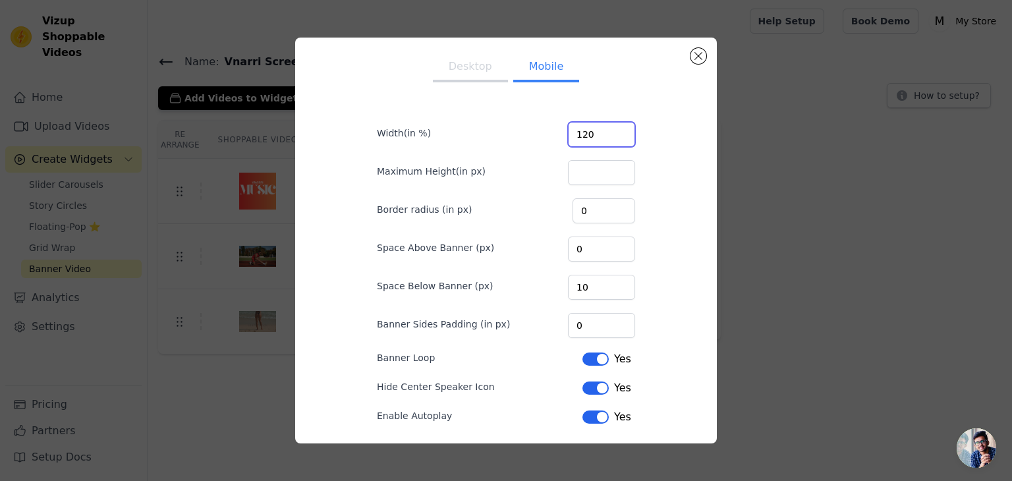
click at [622, 130] on input "120" at bounding box center [601, 134] width 67 height 25
click at [622, 130] on input "121" at bounding box center [601, 134] width 67 height 25
click at [622, 130] on input "122" at bounding box center [601, 134] width 67 height 25
click at [622, 130] on input "123" at bounding box center [601, 134] width 67 height 25
click at [622, 130] on input "124" at bounding box center [601, 134] width 67 height 25
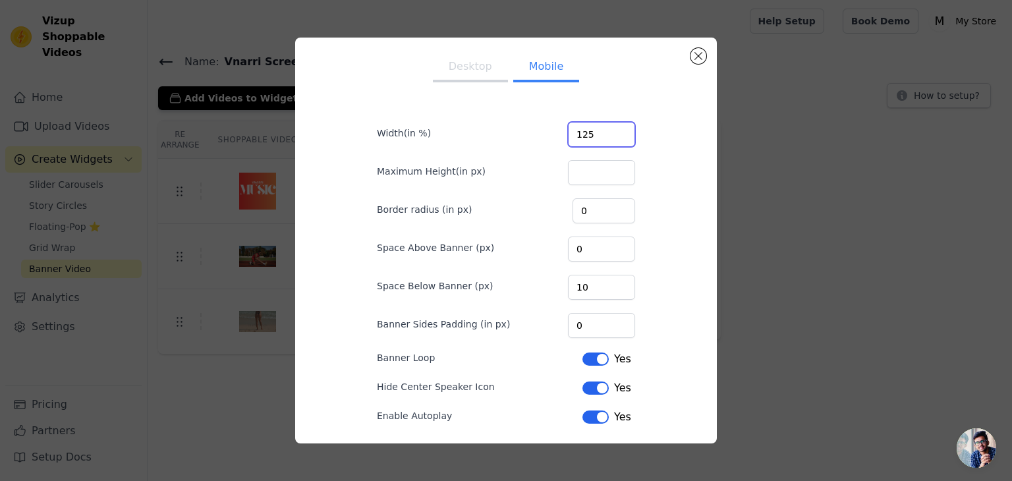
click at [622, 130] on input "125" at bounding box center [601, 134] width 67 height 25
click at [622, 130] on input "126" at bounding box center [601, 134] width 67 height 25
click at [622, 130] on input "127" at bounding box center [601, 134] width 67 height 25
type input "128"
click at [622, 130] on input "128" at bounding box center [601, 134] width 67 height 25
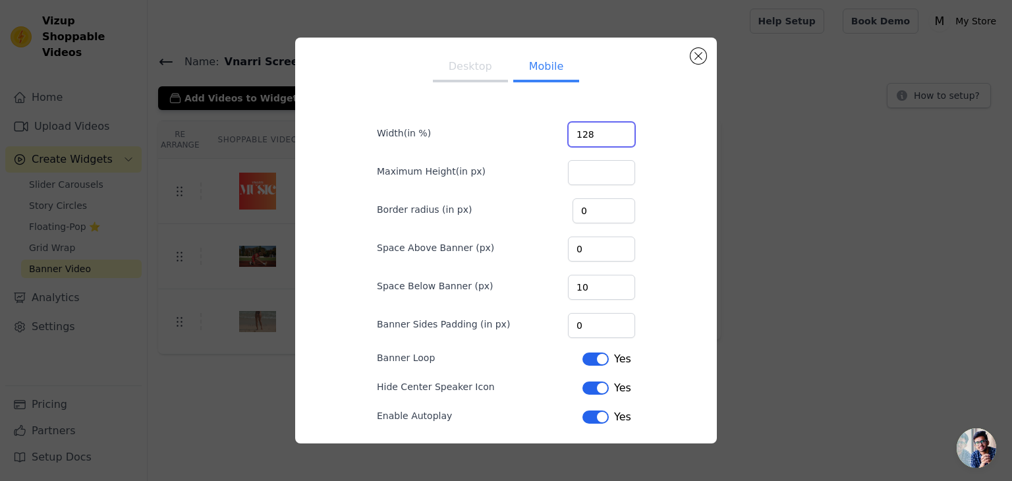
scroll to position [87, 0]
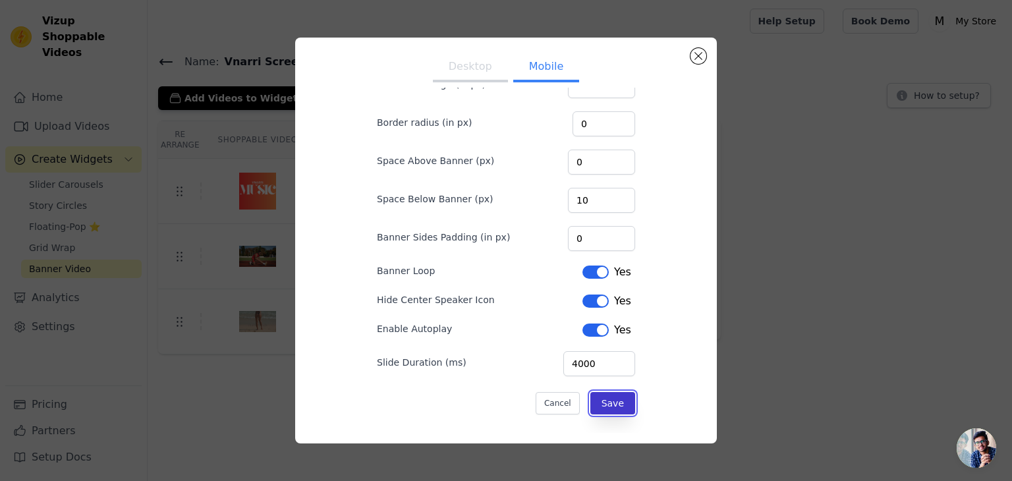
click at [611, 405] on button "Save" at bounding box center [612, 403] width 45 height 22
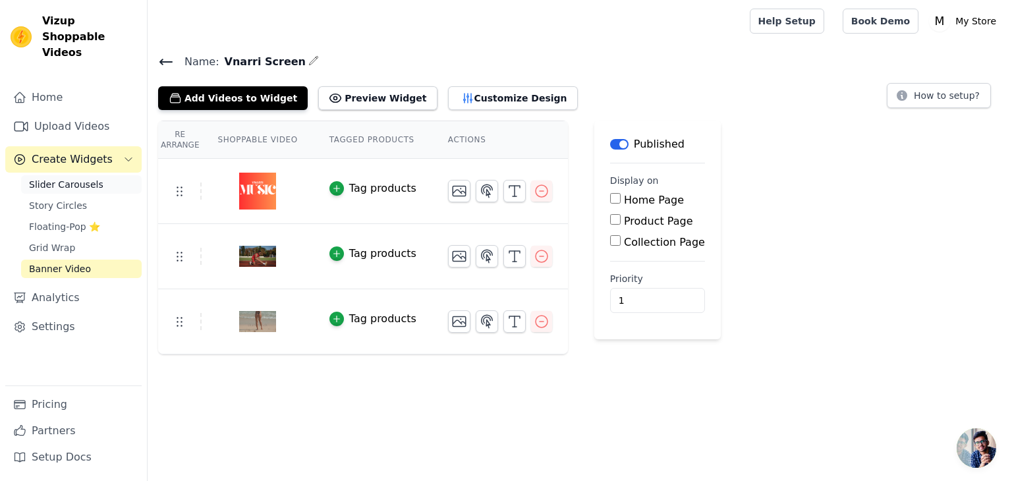
click at [69, 178] on span "Slider Carousels" at bounding box center [66, 184] width 74 height 13
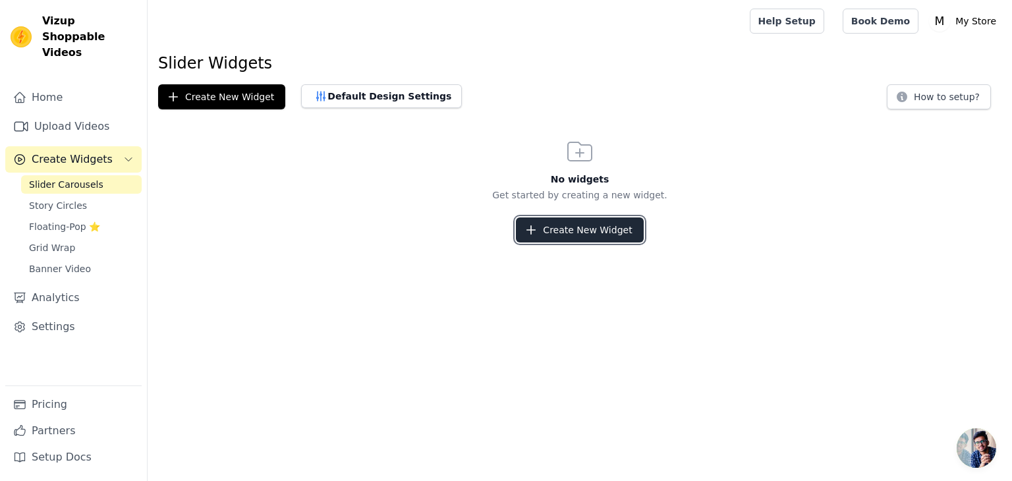
click at [574, 223] on button "Create New Widget" at bounding box center [579, 229] width 127 height 25
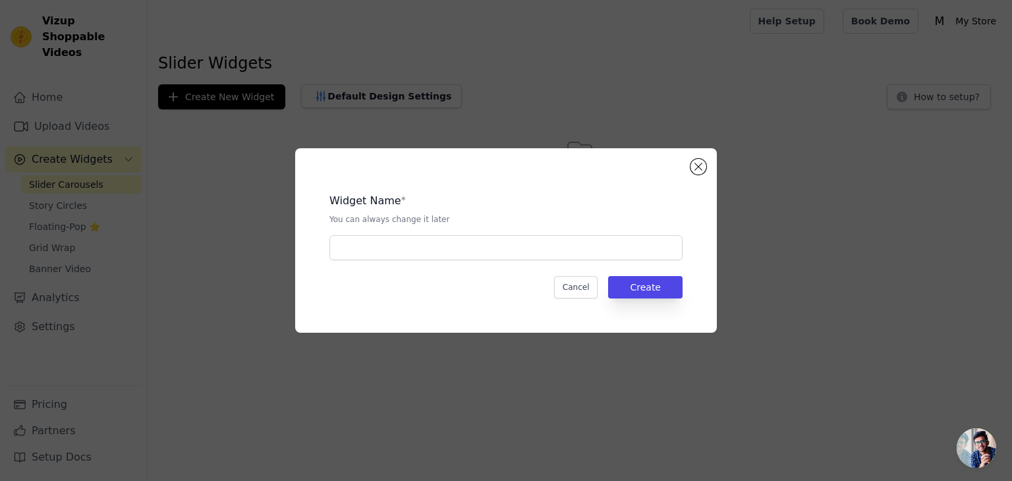
click at [539, 231] on div "Widget Name * You can always change it later" at bounding box center [505, 222] width 353 height 78
click at [538, 234] on div "Widget Name * You can always change it later" at bounding box center [505, 222] width 353 height 78
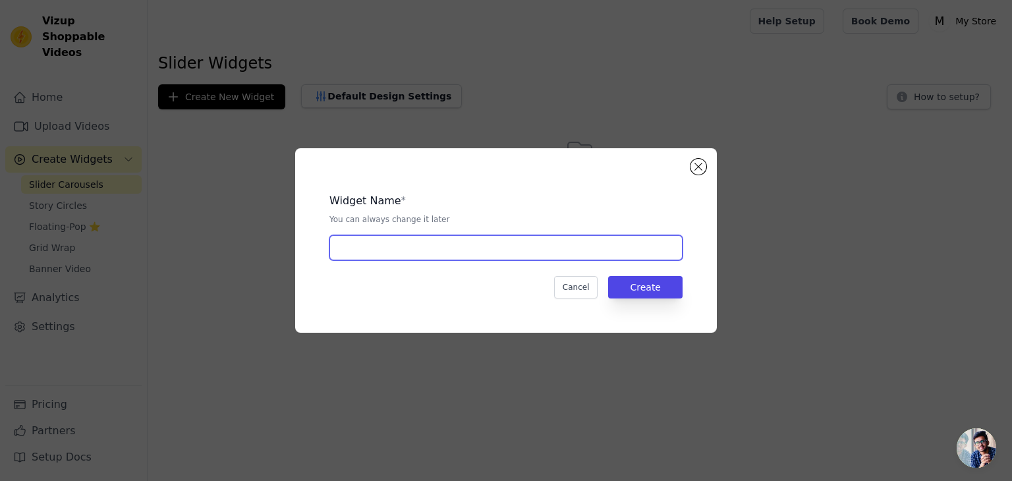
click at [538, 245] on input "text" at bounding box center [505, 247] width 353 height 25
type input "stuff"
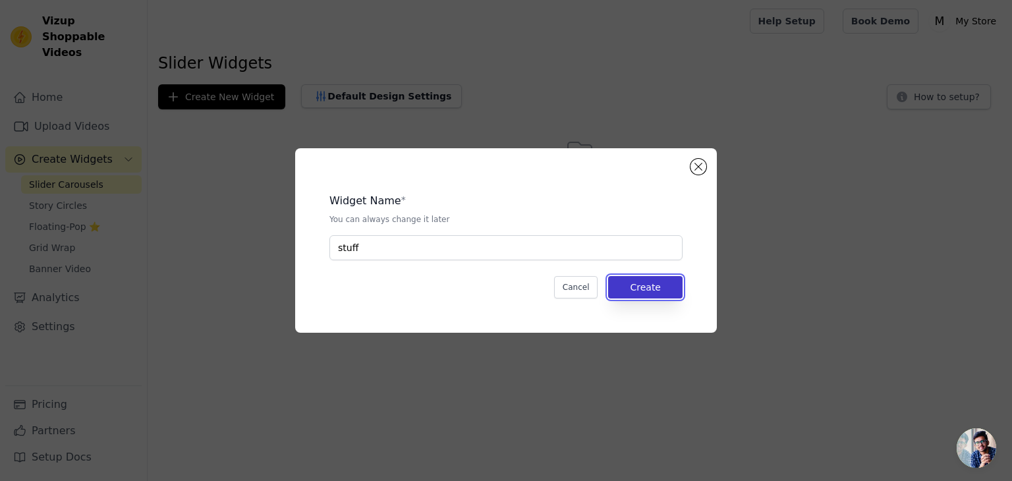
click at [667, 290] on button "Create" at bounding box center [645, 287] width 74 height 22
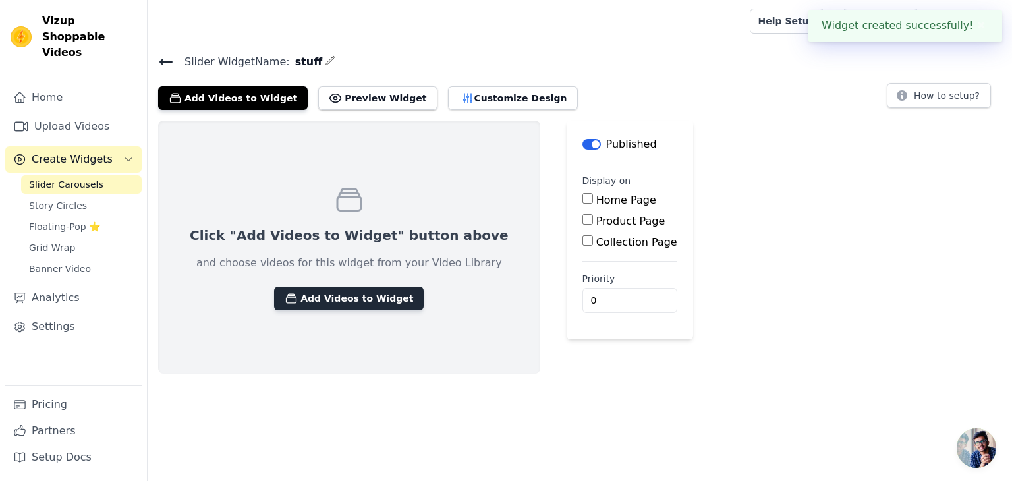
click at [320, 299] on button "Add Videos to Widget" at bounding box center [349, 299] width 150 height 24
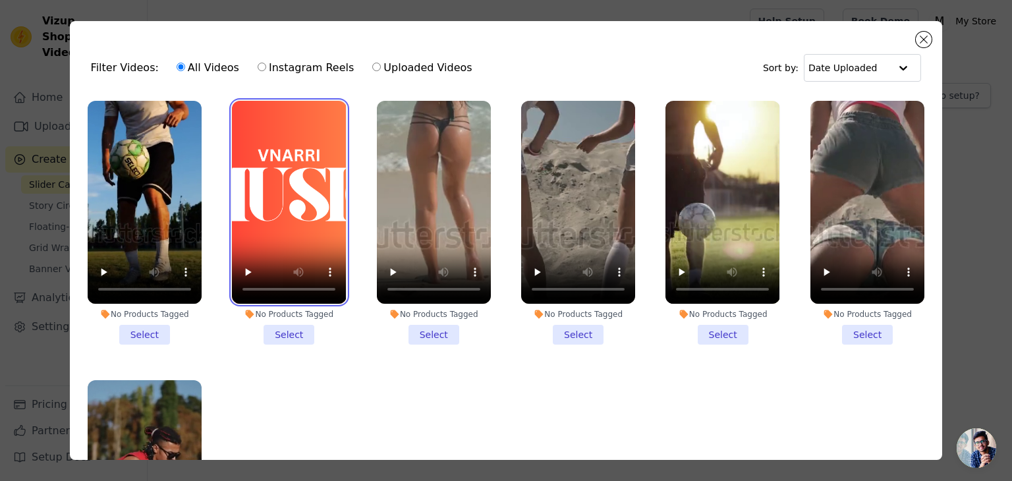
click at [324, 223] on video at bounding box center [289, 202] width 114 height 203
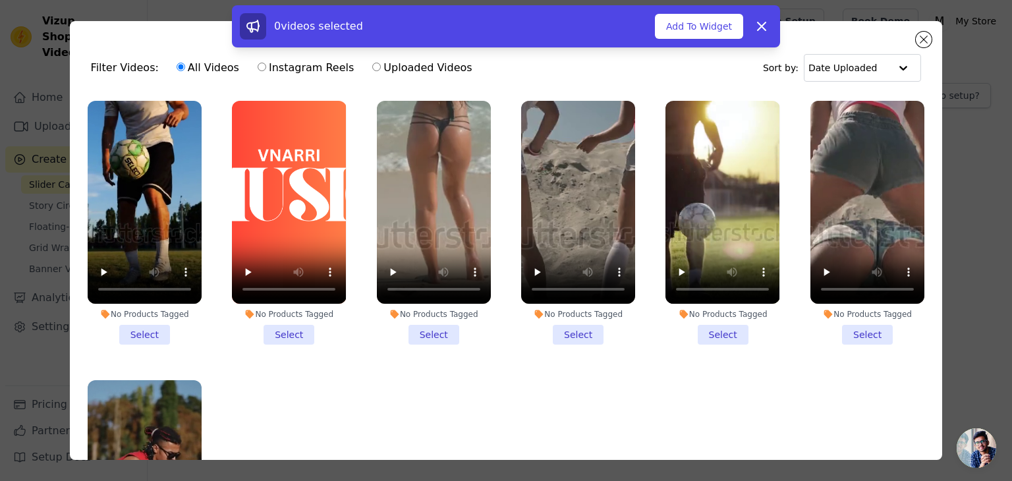
click at [300, 337] on li "No Products Tagged Select" at bounding box center [289, 223] width 114 height 244
click at [0, 0] on input "No Products Tagged Select" at bounding box center [0, 0] width 0 height 0
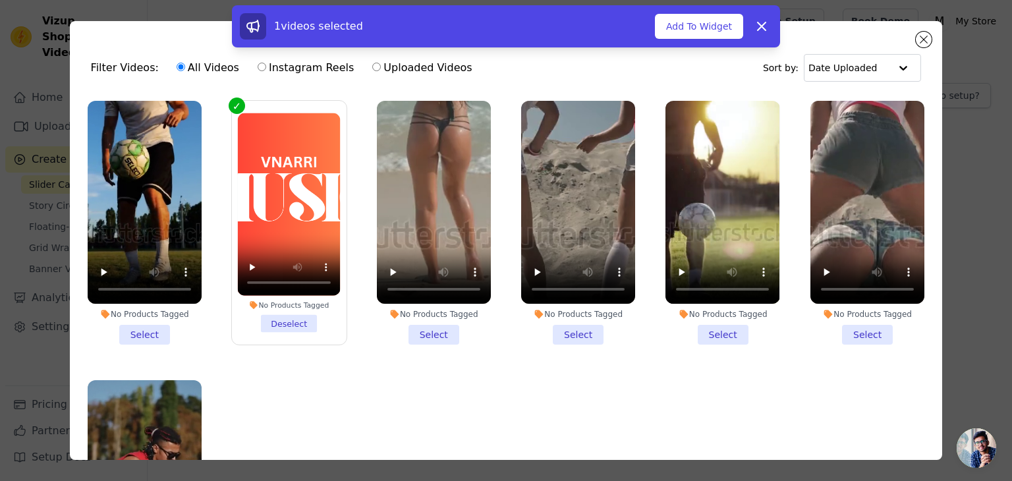
click at [439, 333] on li "No Products Tagged Select" at bounding box center [434, 223] width 114 height 244
click at [0, 0] on input "No Products Tagged Select" at bounding box center [0, 0] width 0 height 0
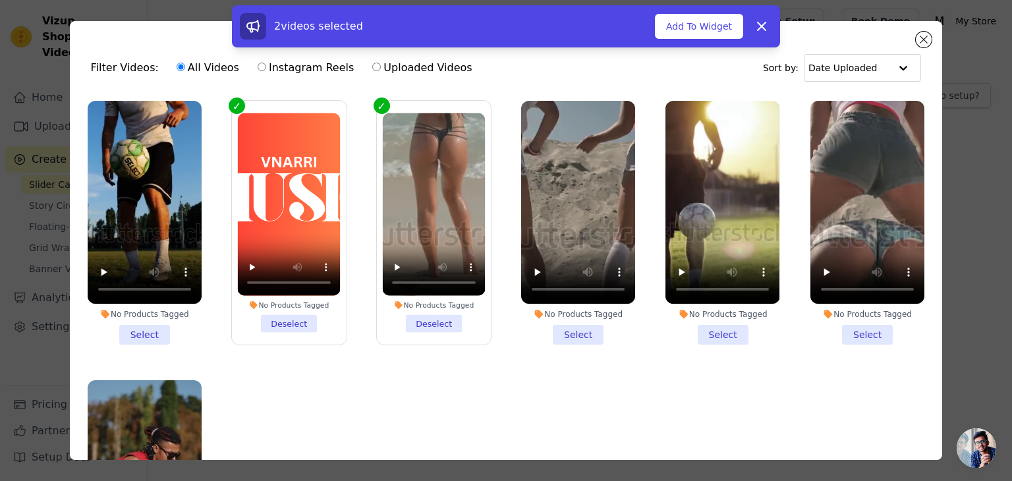
click at [568, 339] on li "No Products Tagged Select" at bounding box center [578, 223] width 114 height 244
click at [0, 0] on input "No Products Tagged Select" at bounding box center [0, 0] width 0 height 0
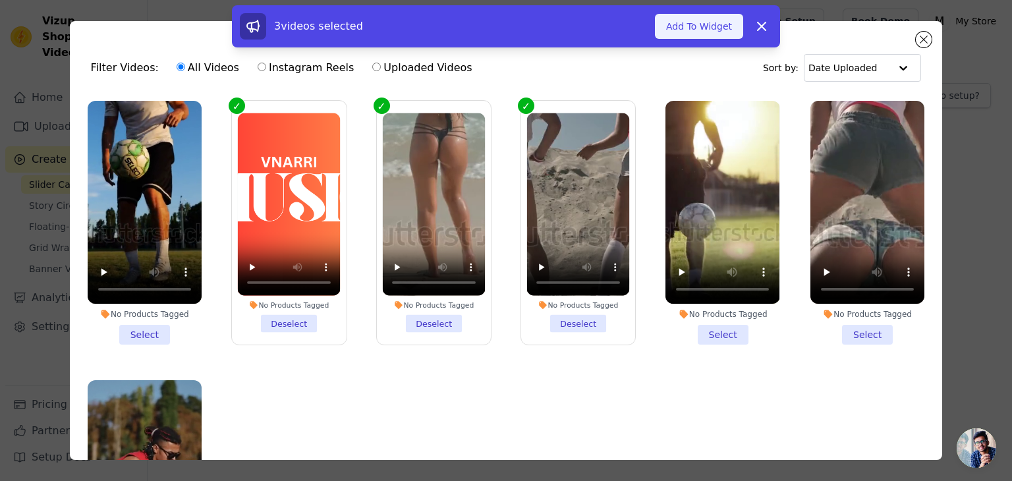
click at [696, 28] on button "Add To Widget" at bounding box center [699, 26] width 88 height 25
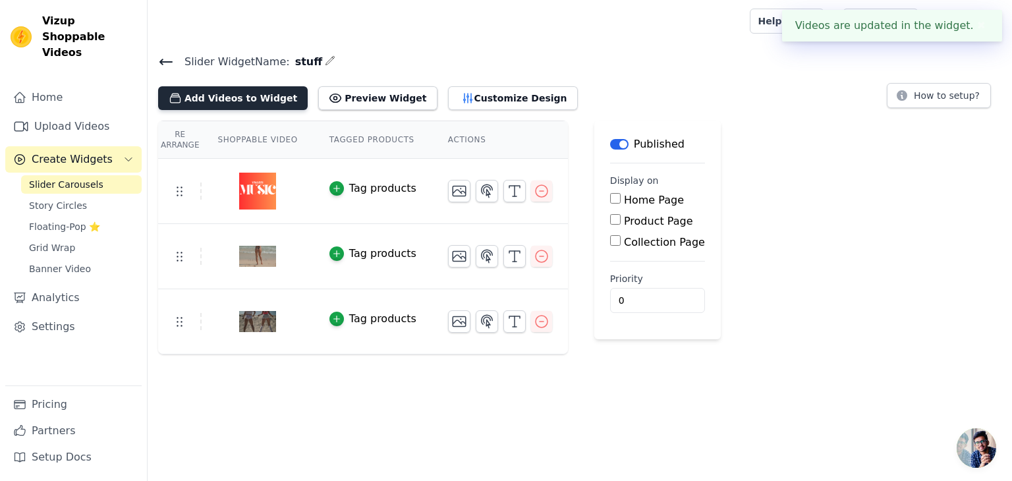
click at [207, 98] on button "Add Videos to Widget" at bounding box center [233, 98] width 150 height 24
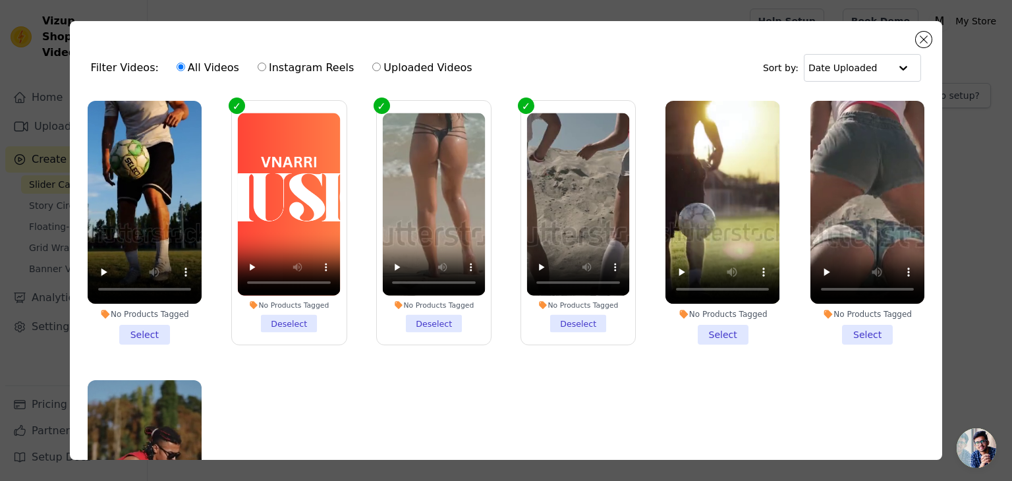
click at [155, 339] on li "No Products Tagged Select" at bounding box center [145, 223] width 114 height 244
click at [0, 0] on input "No Products Tagged Select" at bounding box center [0, 0] width 0 height 0
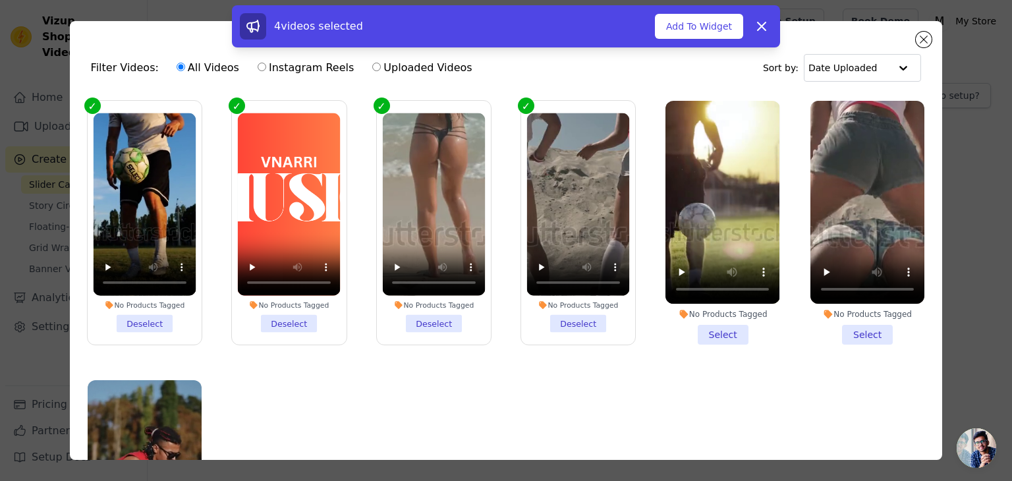
click at [855, 331] on li "No Products Tagged Select" at bounding box center [867, 223] width 114 height 244
click at [0, 0] on input "No Products Tagged Select" at bounding box center [0, 0] width 0 height 0
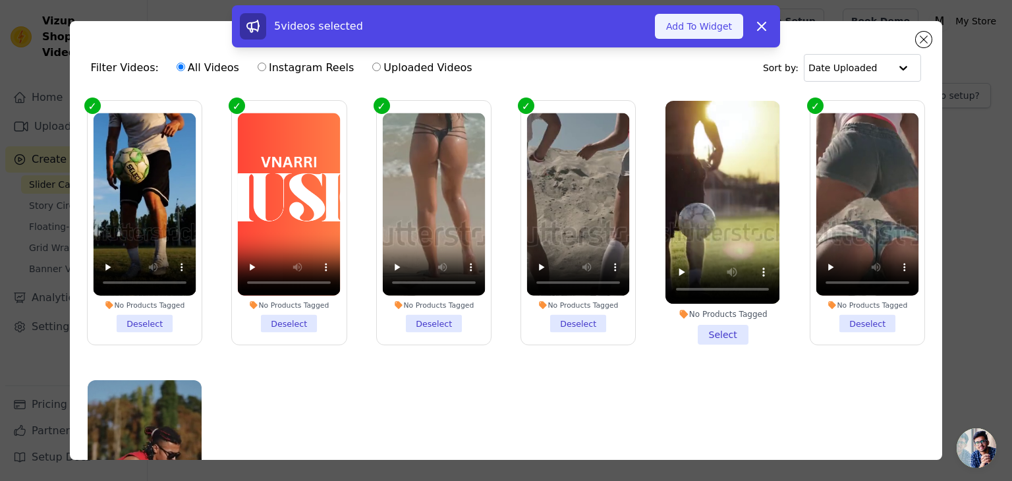
click at [711, 31] on button "Add To Widget" at bounding box center [699, 26] width 88 height 25
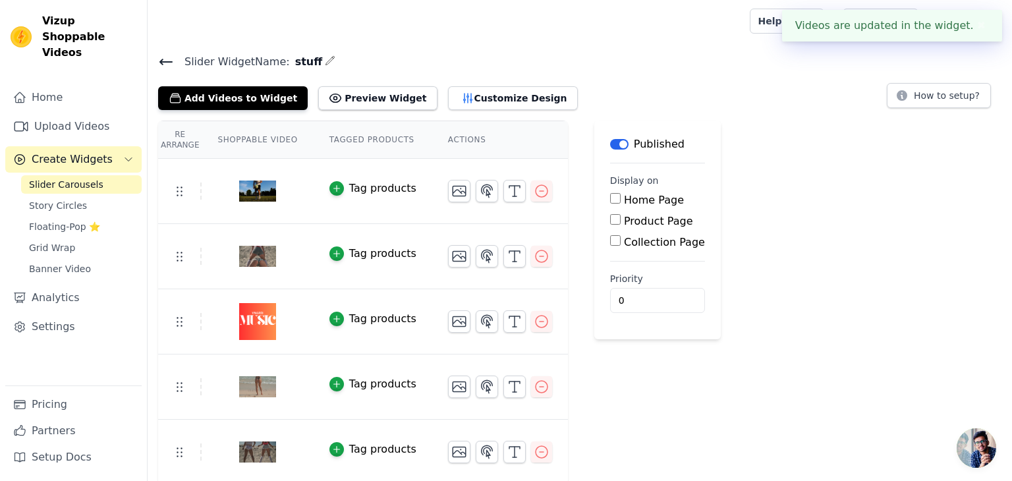
scroll to position [3, 0]
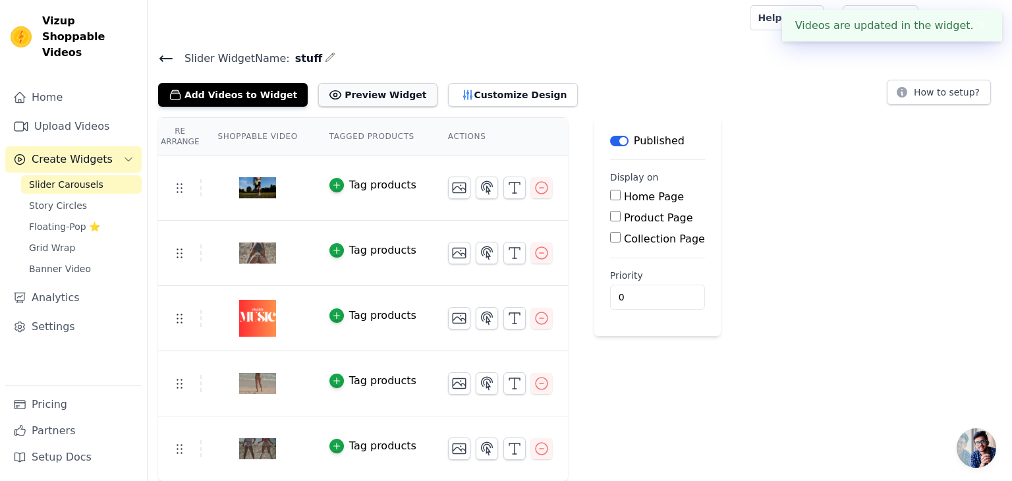
click at [349, 93] on button "Preview Widget" at bounding box center [377, 95] width 119 height 24
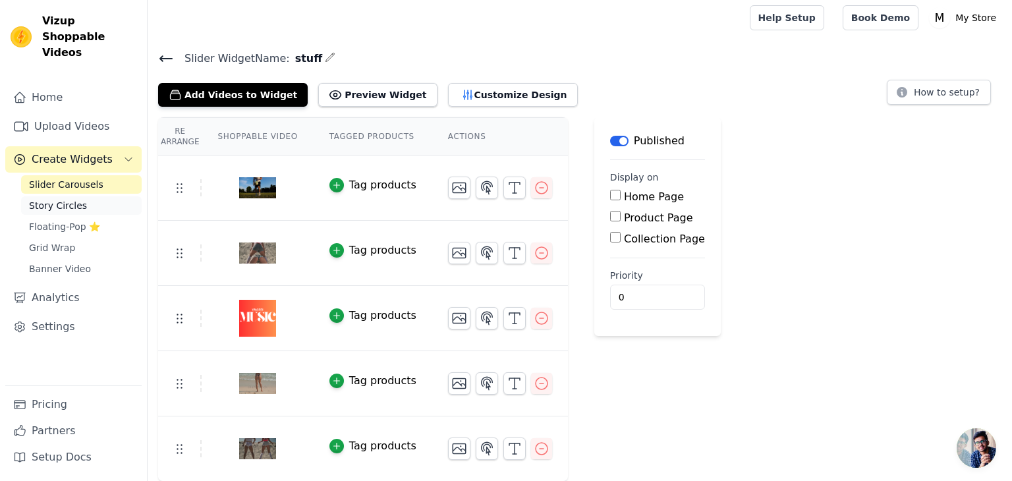
click at [76, 199] on span "Story Circles" at bounding box center [58, 205] width 58 height 13
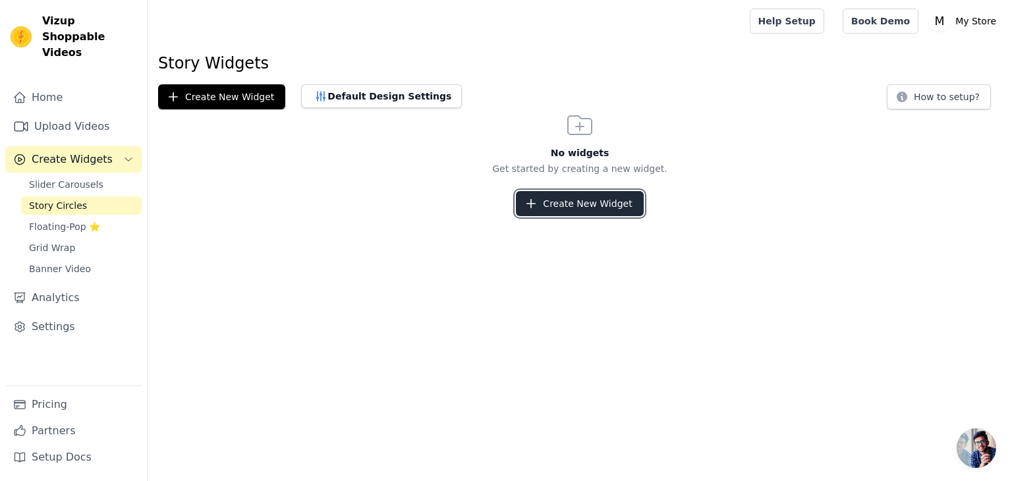
click at [569, 194] on button "Create New Widget" at bounding box center [579, 203] width 127 height 25
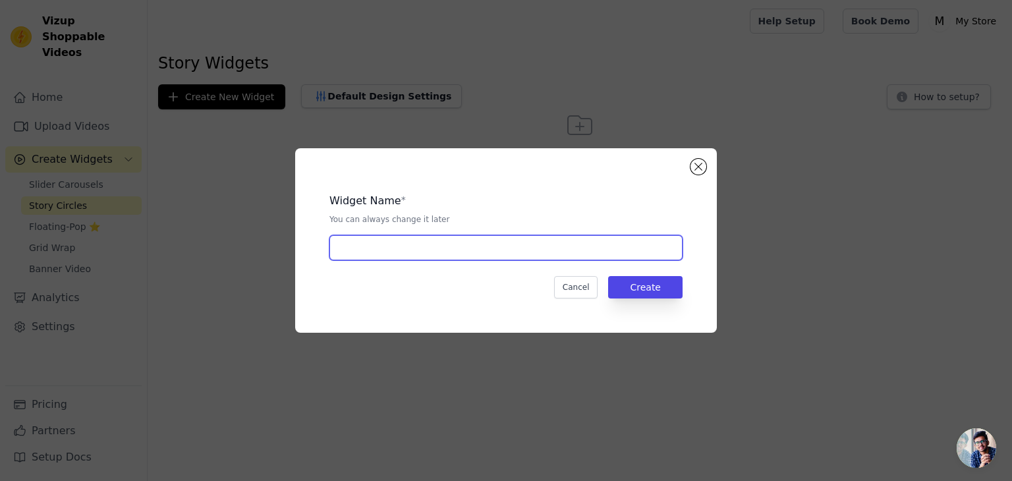
click at [534, 259] on input "text" at bounding box center [505, 247] width 353 height 25
type input "this"
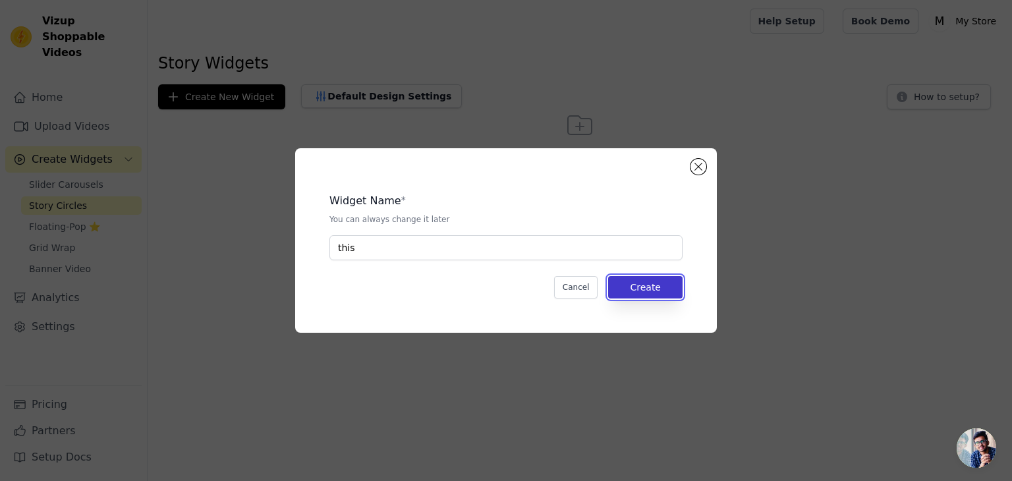
click at [667, 293] on button "Create" at bounding box center [645, 287] width 74 height 22
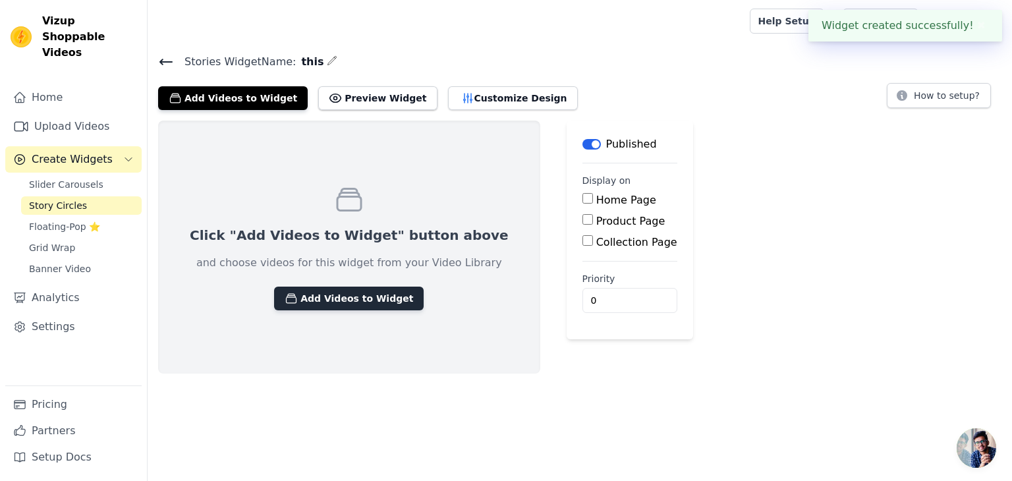
click at [295, 298] on button "Add Videos to Widget" at bounding box center [349, 299] width 150 height 24
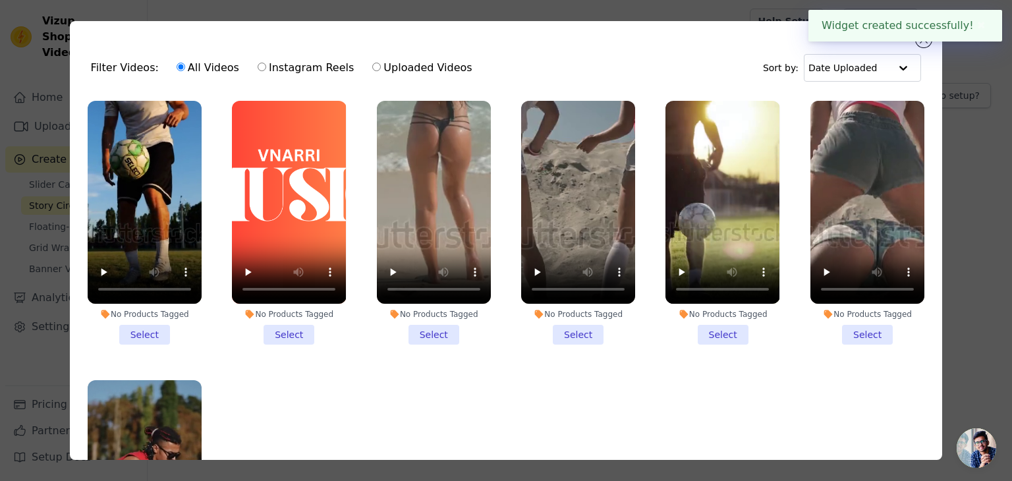
click at [982, 22] on button "✖" at bounding box center [981, 26] width 15 height 16
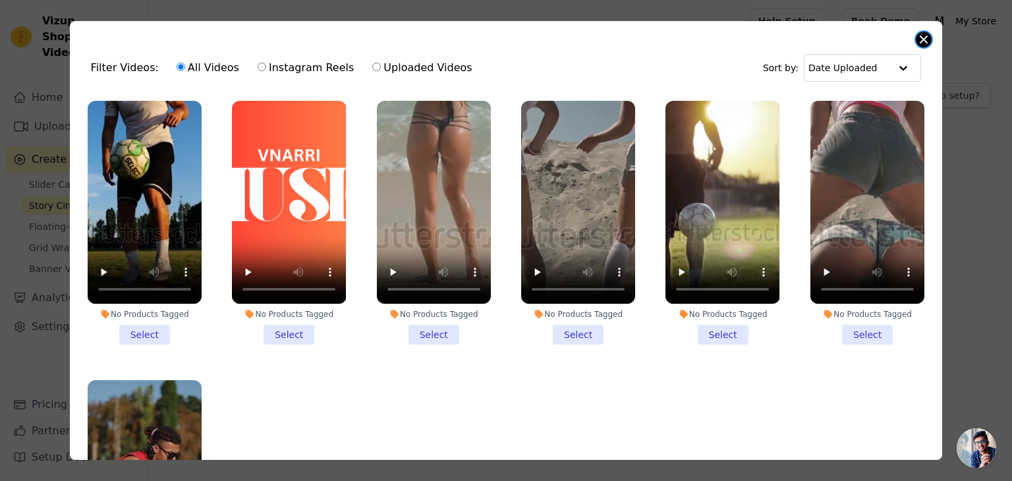
click at [924, 40] on button "Close modal" at bounding box center [924, 40] width 16 height 16
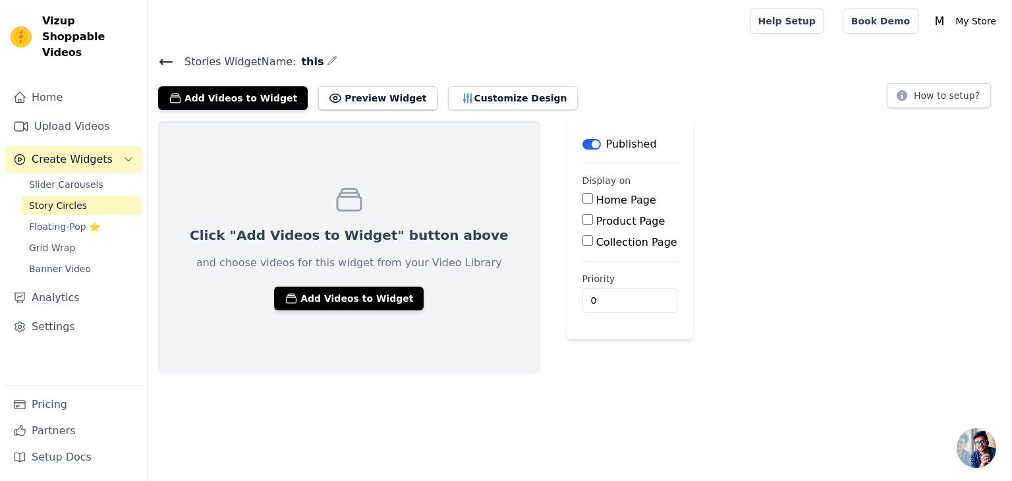
click at [582, 199] on input "Home Page" at bounding box center [587, 198] width 11 height 11
checkbox input "true"
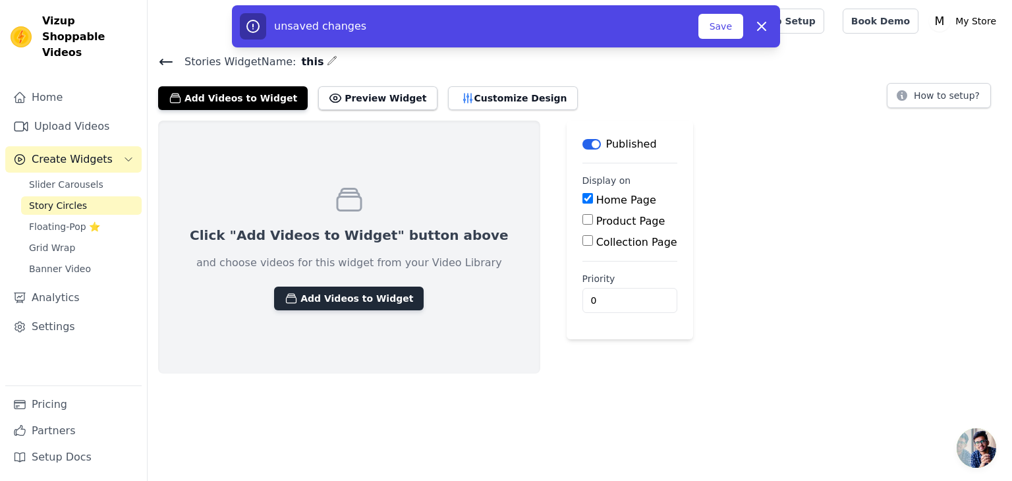
click at [295, 299] on button "Add Videos to Widget" at bounding box center [349, 299] width 150 height 24
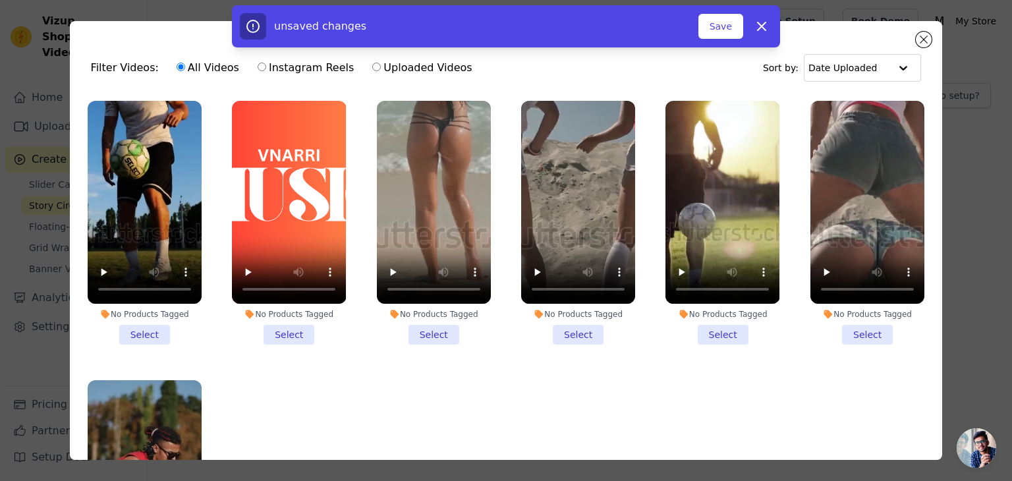
click at [867, 342] on li "No Products Tagged Select" at bounding box center [867, 223] width 114 height 244
click at [0, 0] on input "No Products Tagged Select" at bounding box center [0, 0] width 0 height 0
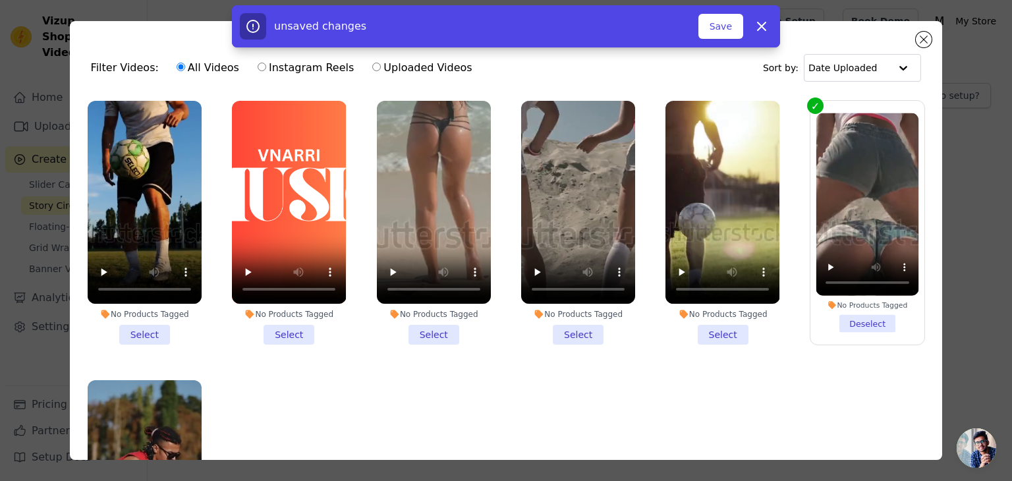
click at [743, 343] on li "No Products Tagged Select" at bounding box center [722, 223] width 114 height 244
click at [0, 0] on input "No Products Tagged Select" at bounding box center [0, 0] width 0 height 0
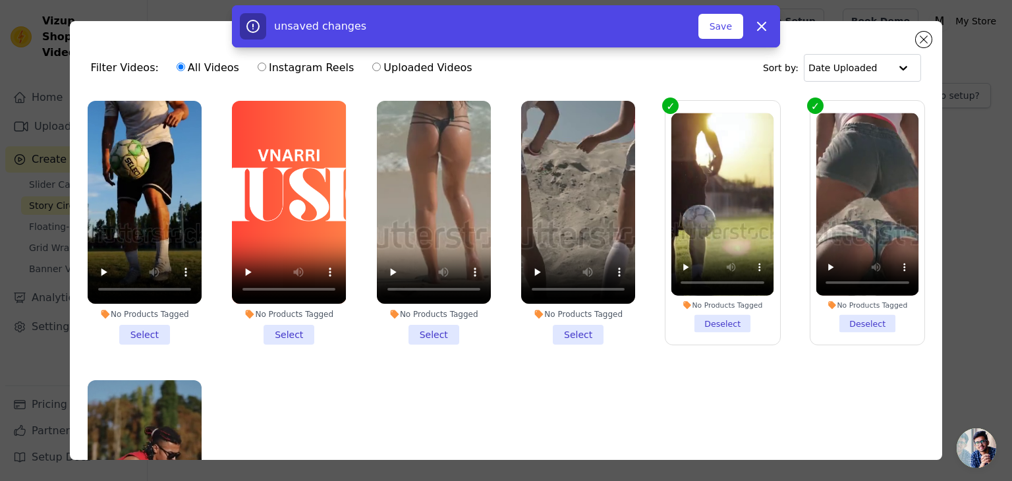
click at [577, 336] on li "No Products Tagged Select" at bounding box center [578, 223] width 114 height 244
click at [0, 0] on input "No Products Tagged Select" at bounding box center [0, 0] width 0 height 0
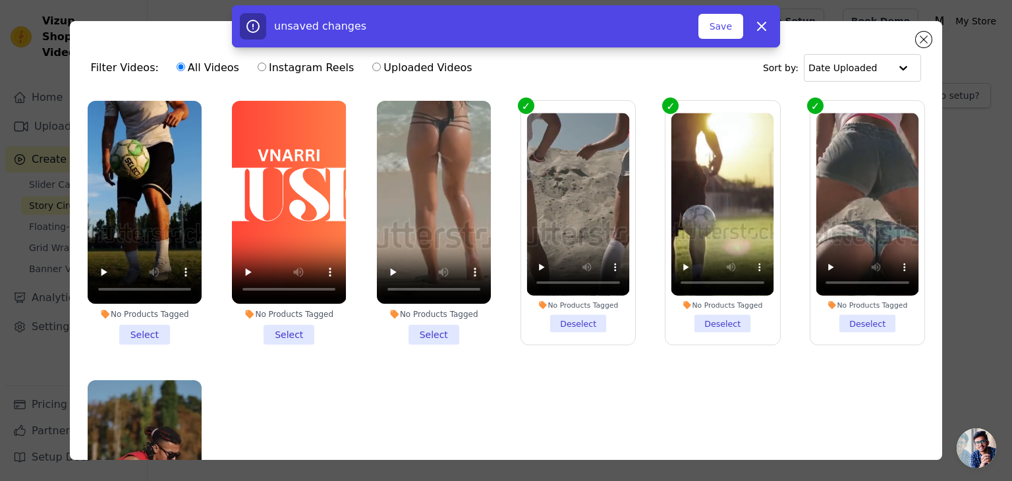
click at [427, 340] on li "No Products Tagged Select" at bounding box center [434, 223] width 114 height 244
click at [0, 0] on input "No Products Tagged Select" at bounding box center [0, 0] width 0 height 0
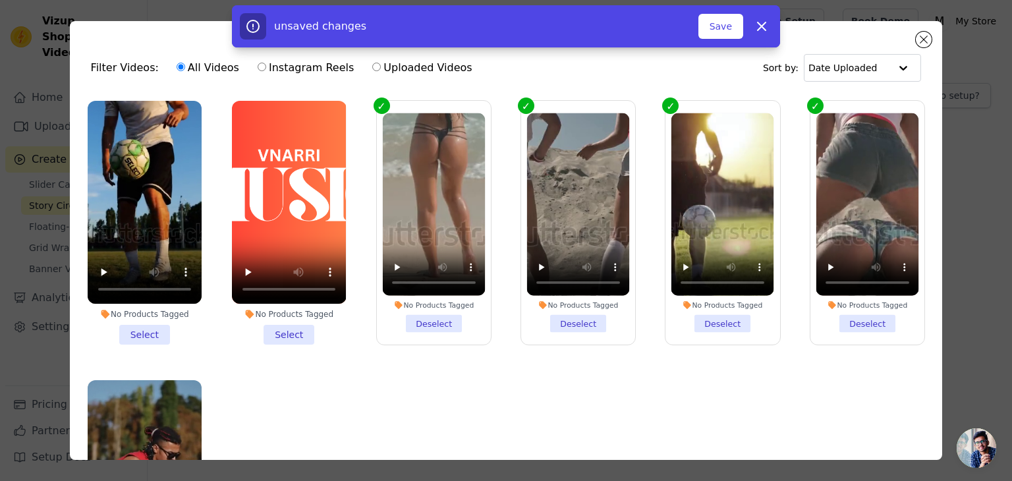
click at [308, 337] on li "No Products Tagged Select" at bounding box center [289, 223] width 114 height 244
click at [0, 0] on input "No Products Tagged Select" at bounding box center [0, 0] width 0 height 0
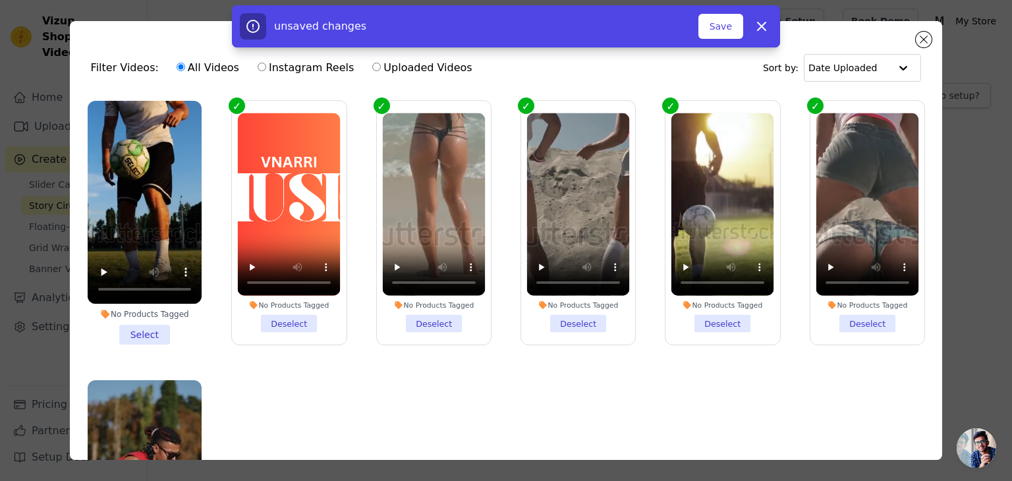
click at [142, 335] on li "No Products Tagged Select" at bounding box center [145, 223] width 114 height 244
click at [0, 0] on input "No Products Tagged Select" at bounding box center [0, 0] width 0 height 0
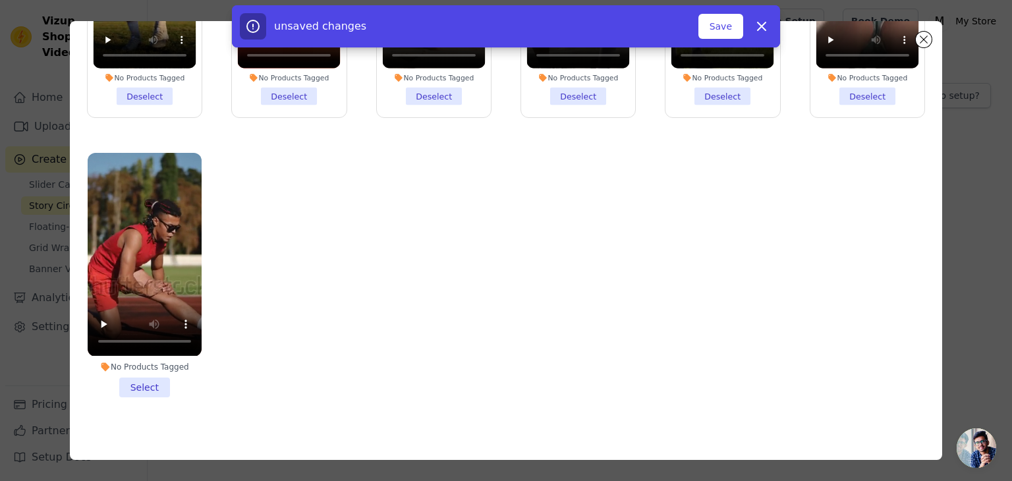
scroll to position [114, 0]
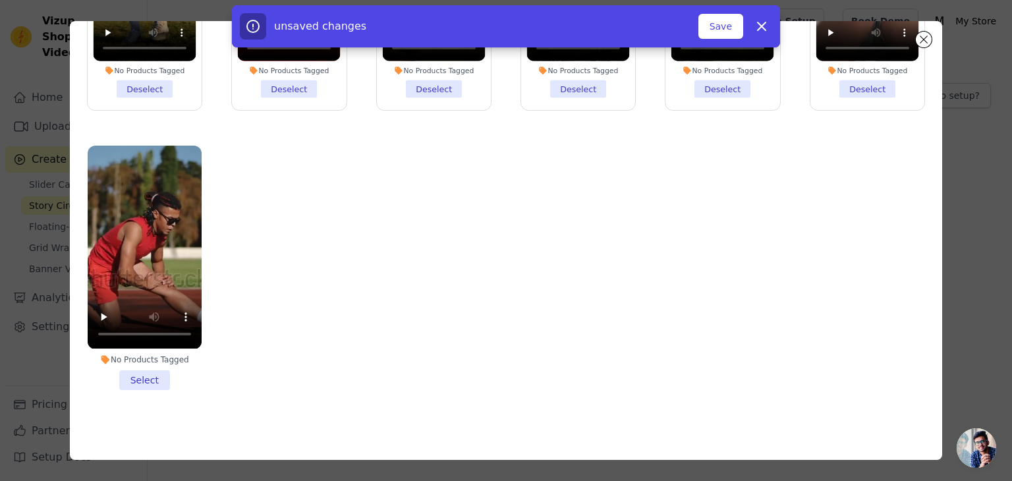
click at [134, 385] on li "No Products Tagged Select" at bounding box center [145, 268] width 114 height 244
click at [0, 0] on input "No Products Tagged Select" at bounding box center [0, 0] width 0 height 0
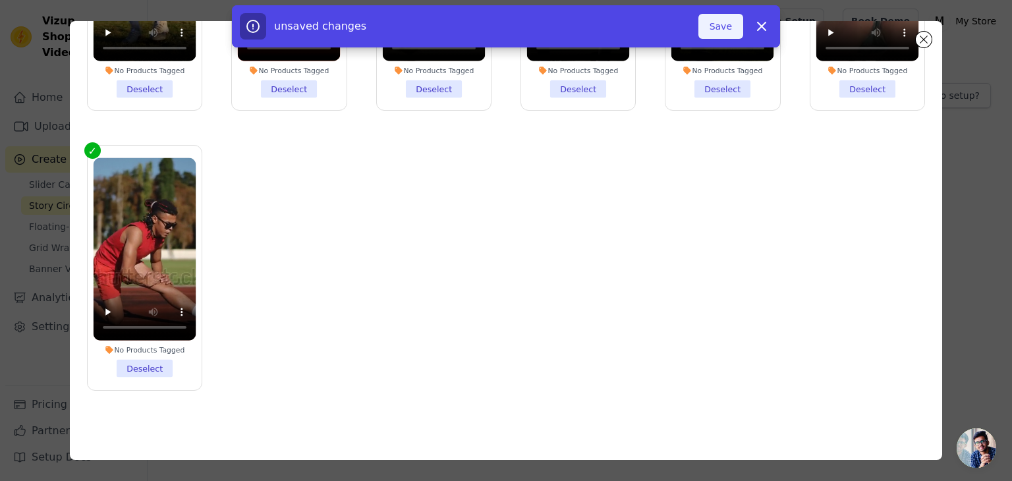
click at [716, 22] on button "Save" at bounding box center [720, 26] width 45 height 25
click at [720, 26] on button "Save" at bounding box center [720, 26] width 45 height 25
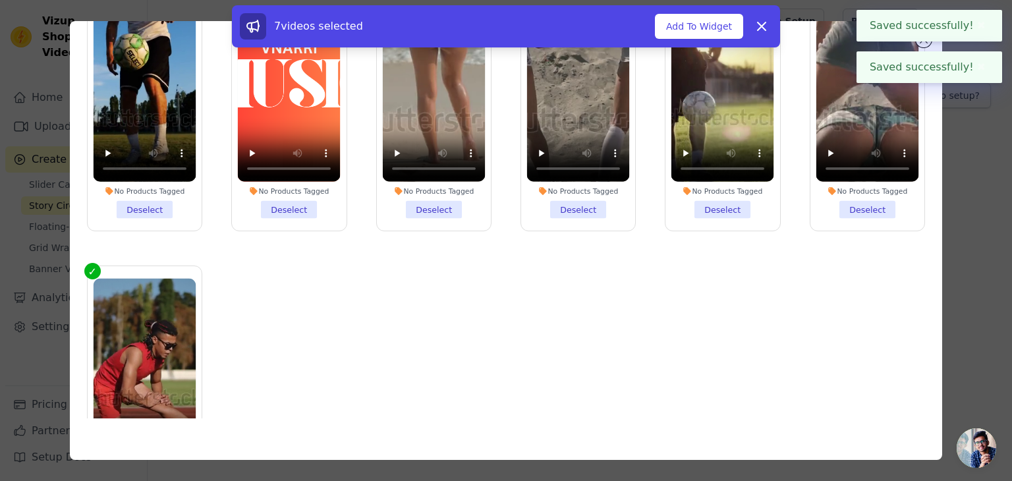
scroll to position [0, 0]
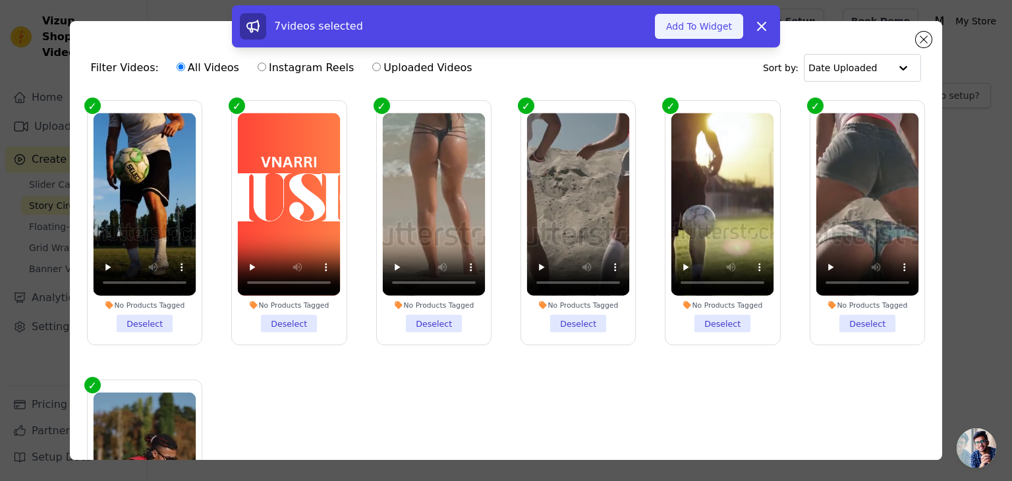
click at [704, 28] on button "Add To Widget" at bounding box center [699, 26] width 88 height 25
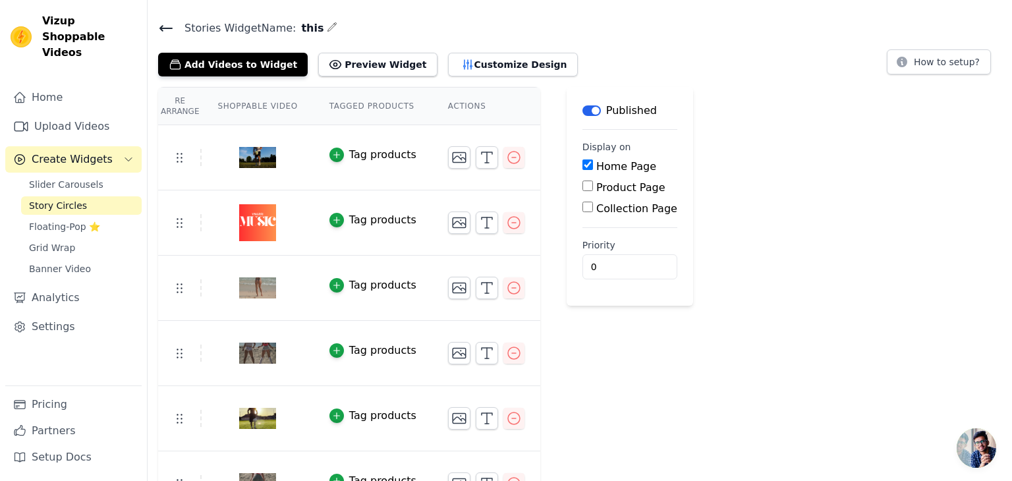
scroll to position [134, 0]
